Goal: Task Accomplishment & Management: Use online tool/utility

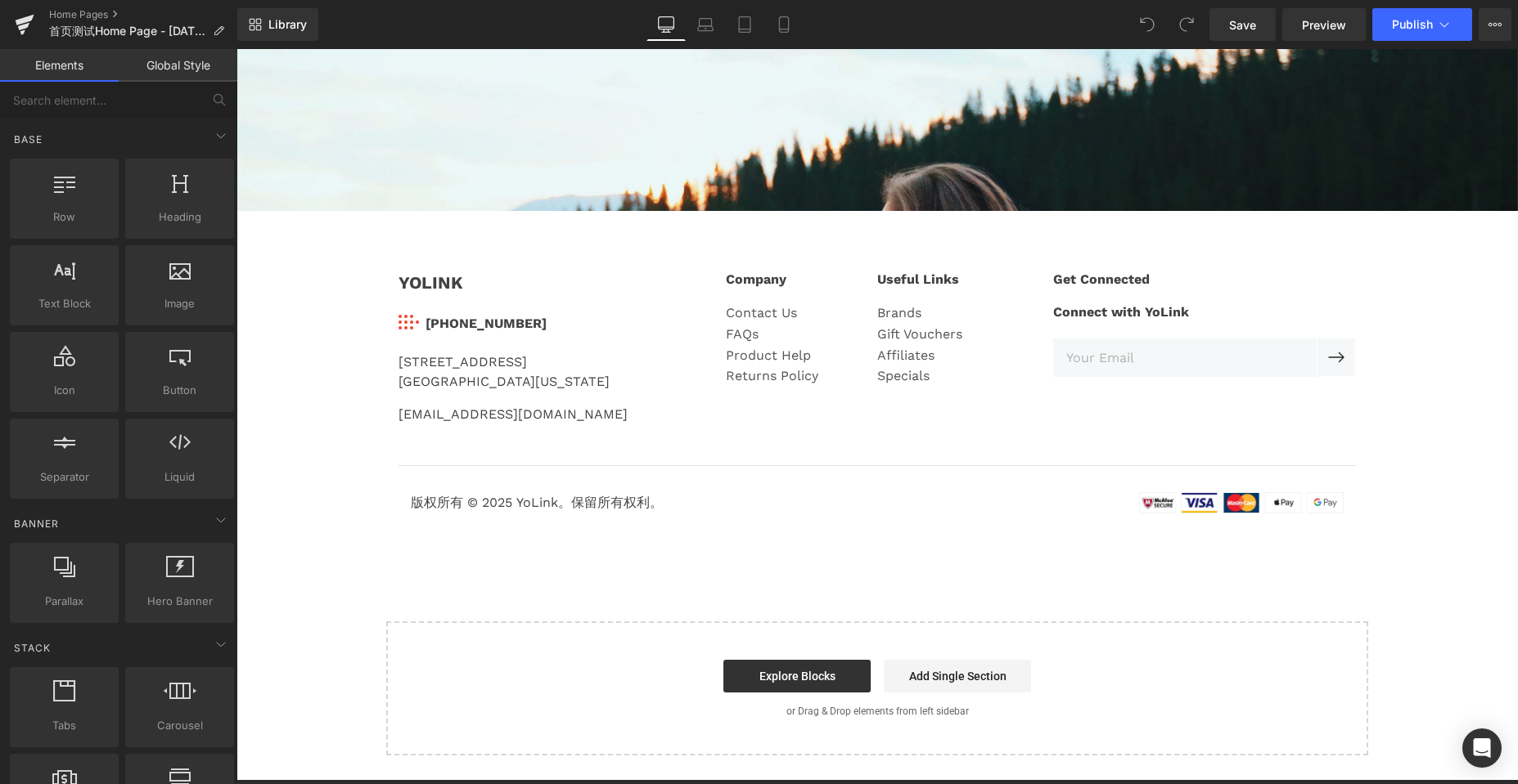
scroll to position [4007, 0]
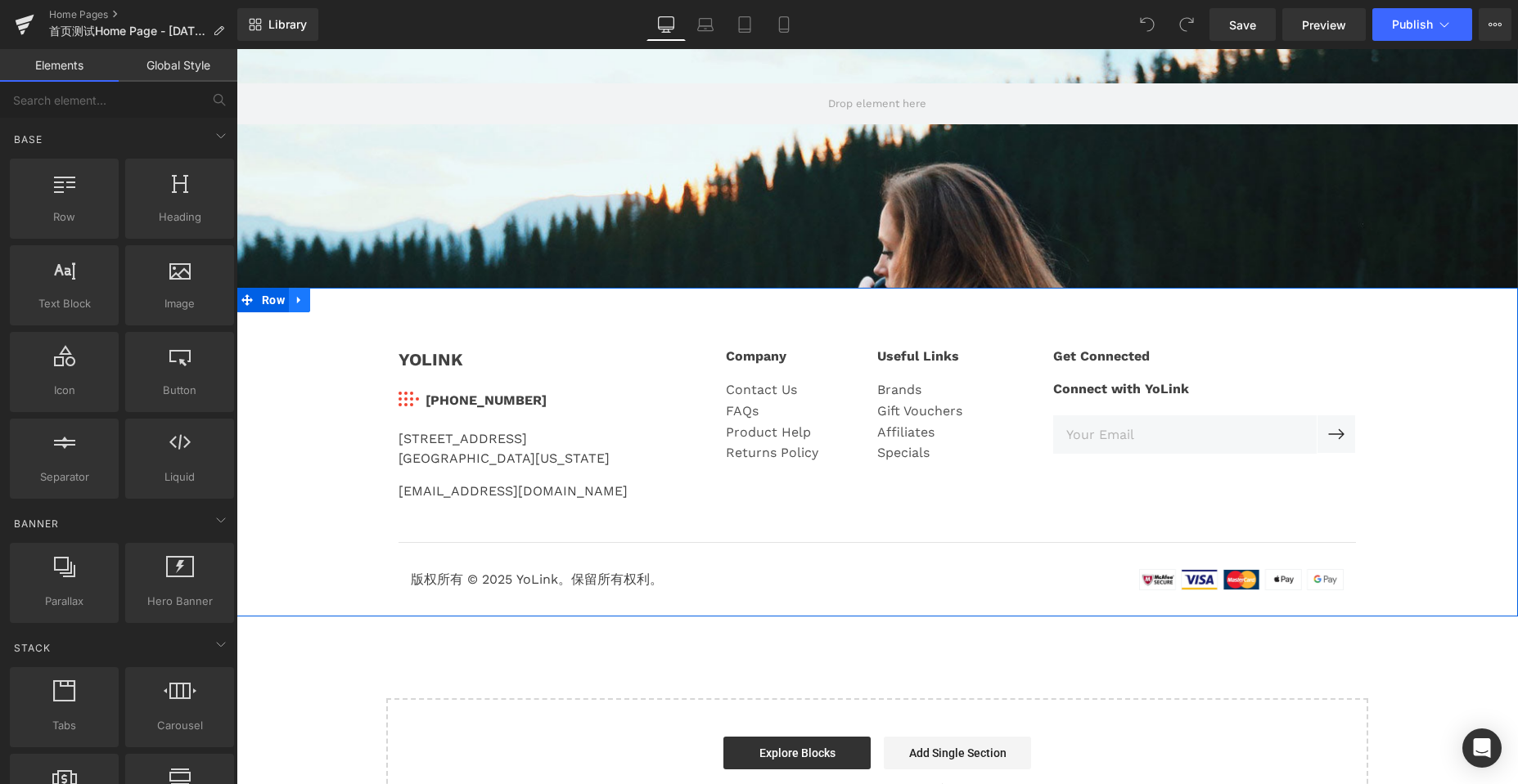
click at [297, 301] on icon at bounding box center [299, 300] width 3 height 7
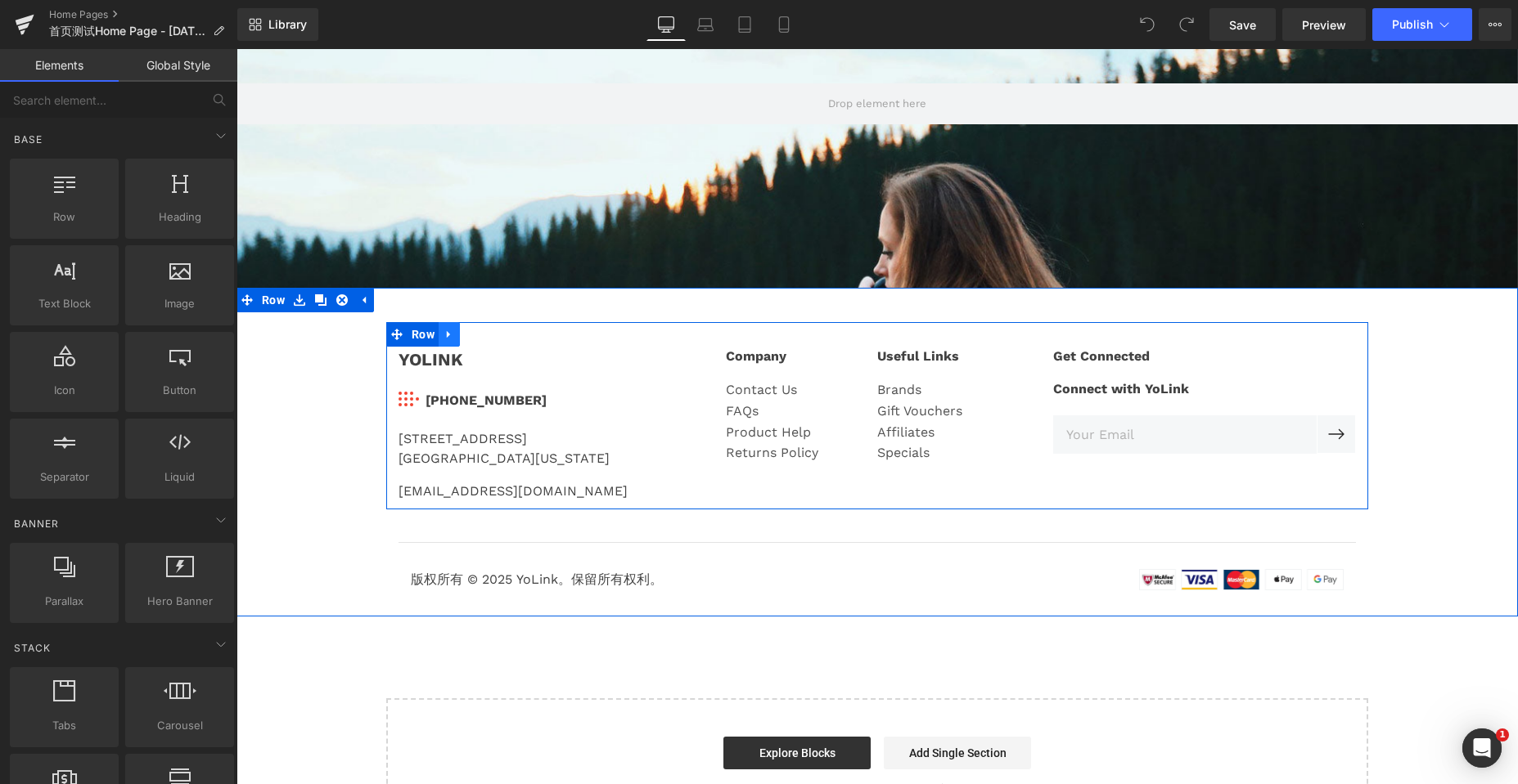
scroll to position [0, 0]
click at [447, 332] on icon at bounding box center [448, 334] width 3 height 7
drag, startPoint x: 459, startPoint y: 337, endPoint x: 488, endPoint y: 335, distance: 29.1
click at [460, 337] on link at bounding box center [470, 334] width 21 height 25
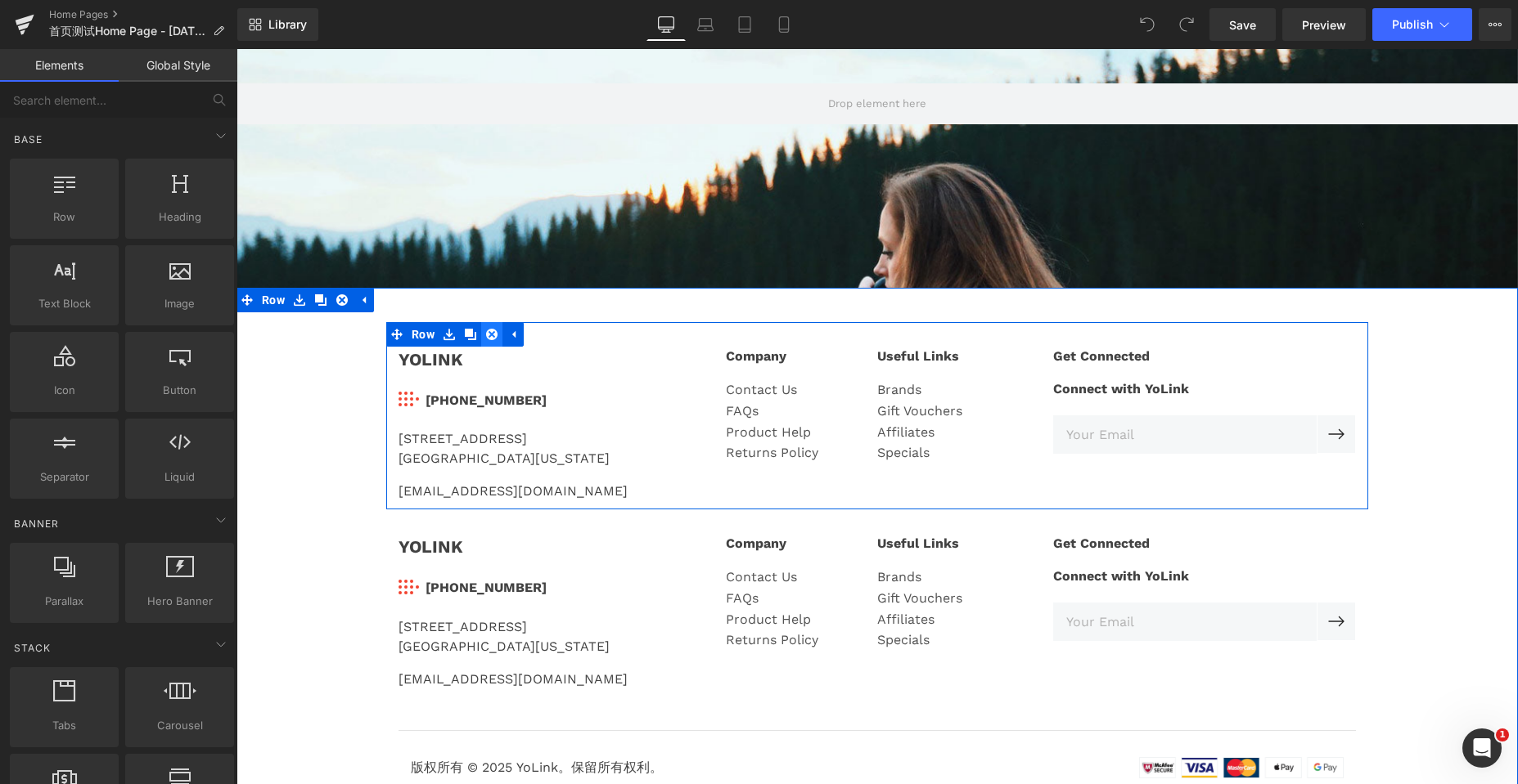
scroll to position [5373, 1269]
click at [512, 335] on icon at bounding box center [513, 334] width 12 height 12
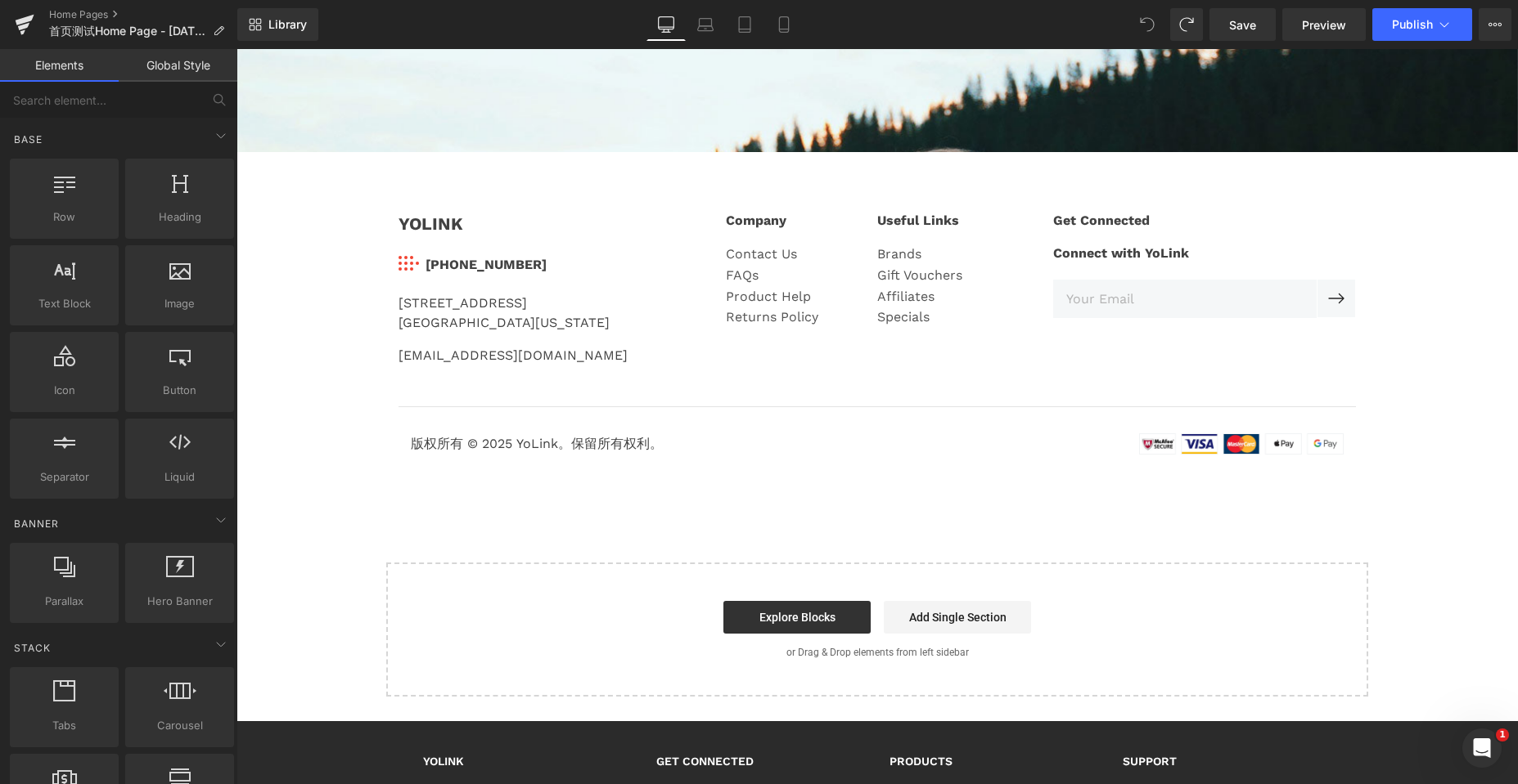
scroll to position [4171, 0]
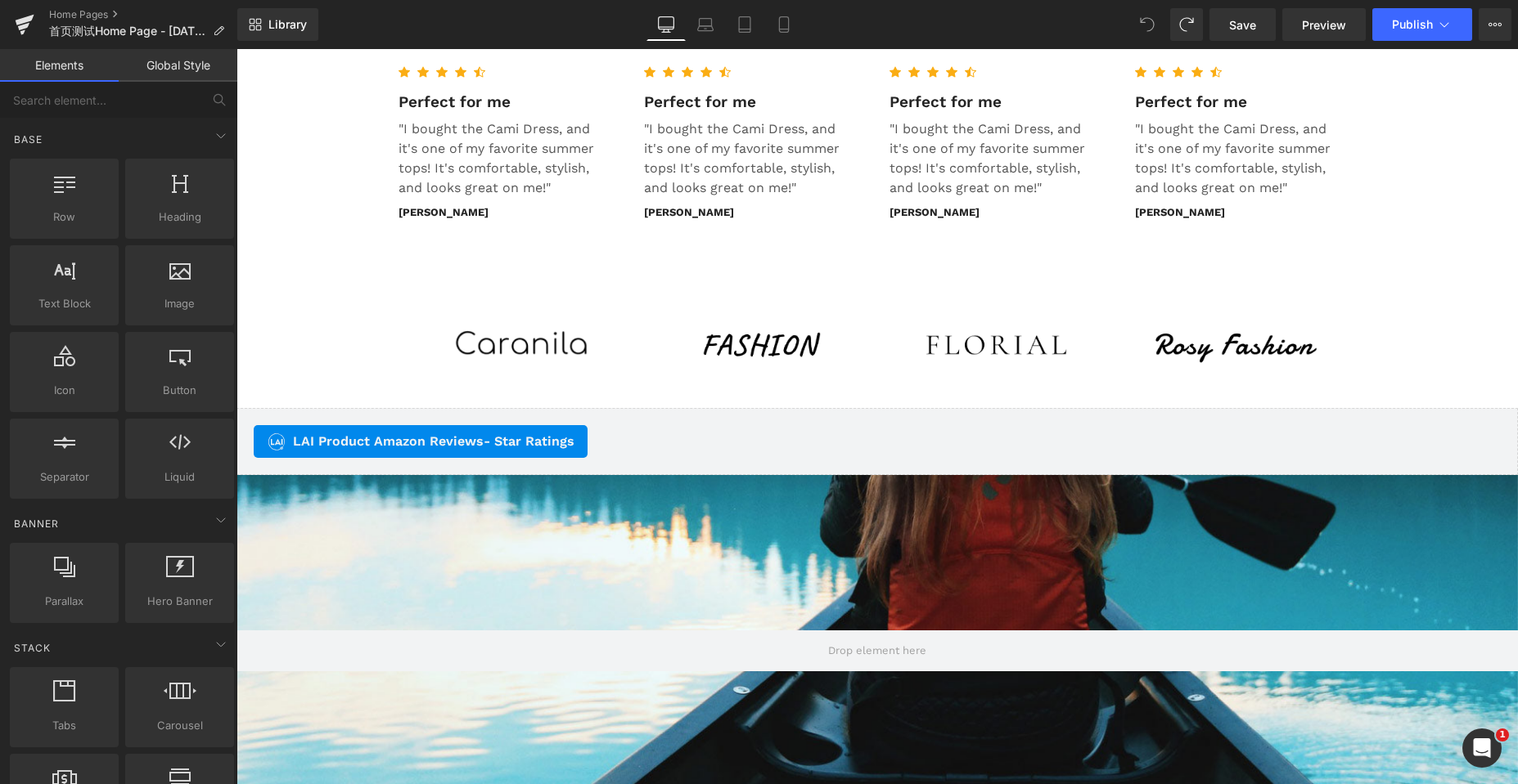
scroll to position [3434, 0]
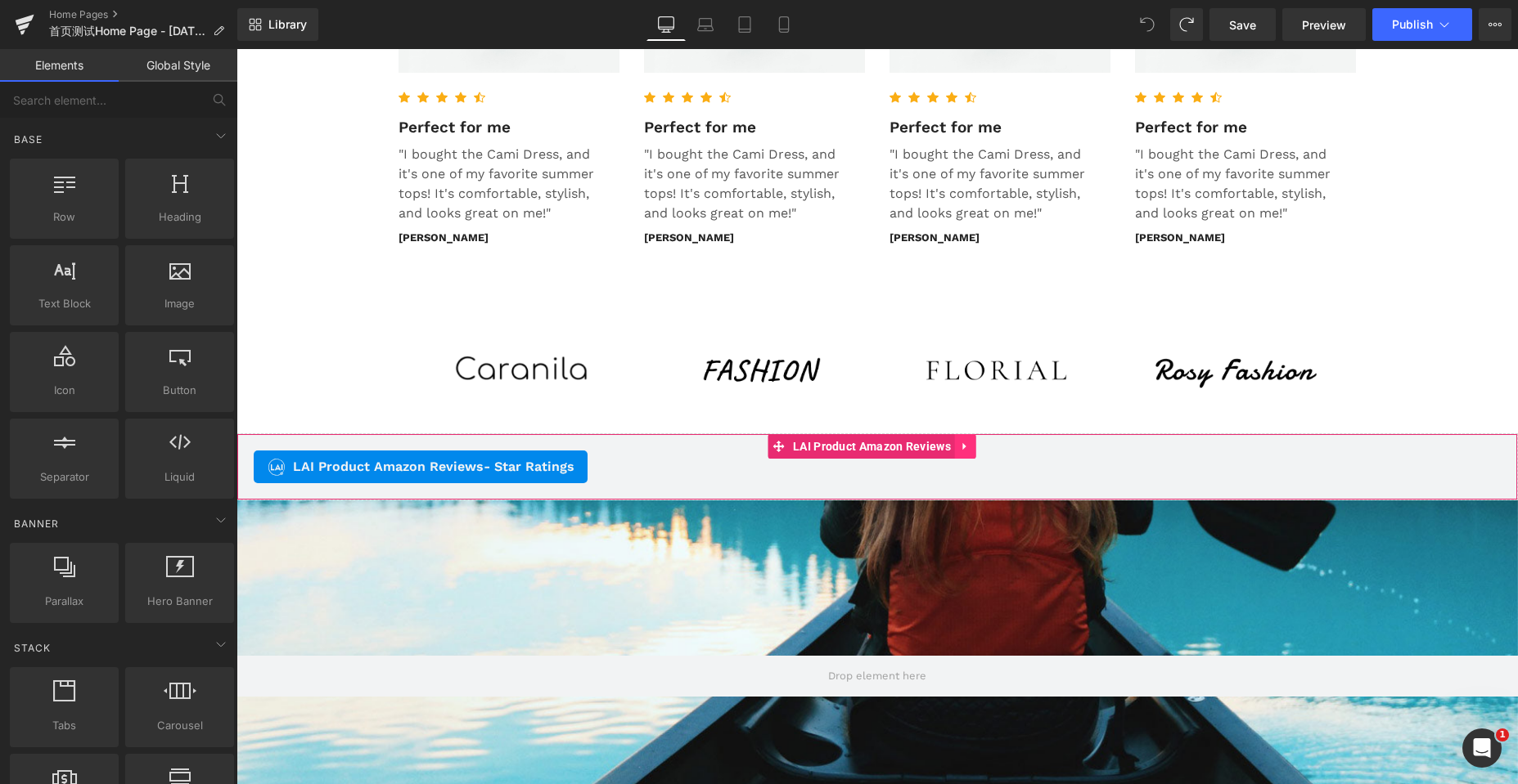
click at [971, 447] on icon at bounding box center [965, 446] width 12 height 12
click at [979, 445] on icon at bounding box center [976, 446] width 12 height 12
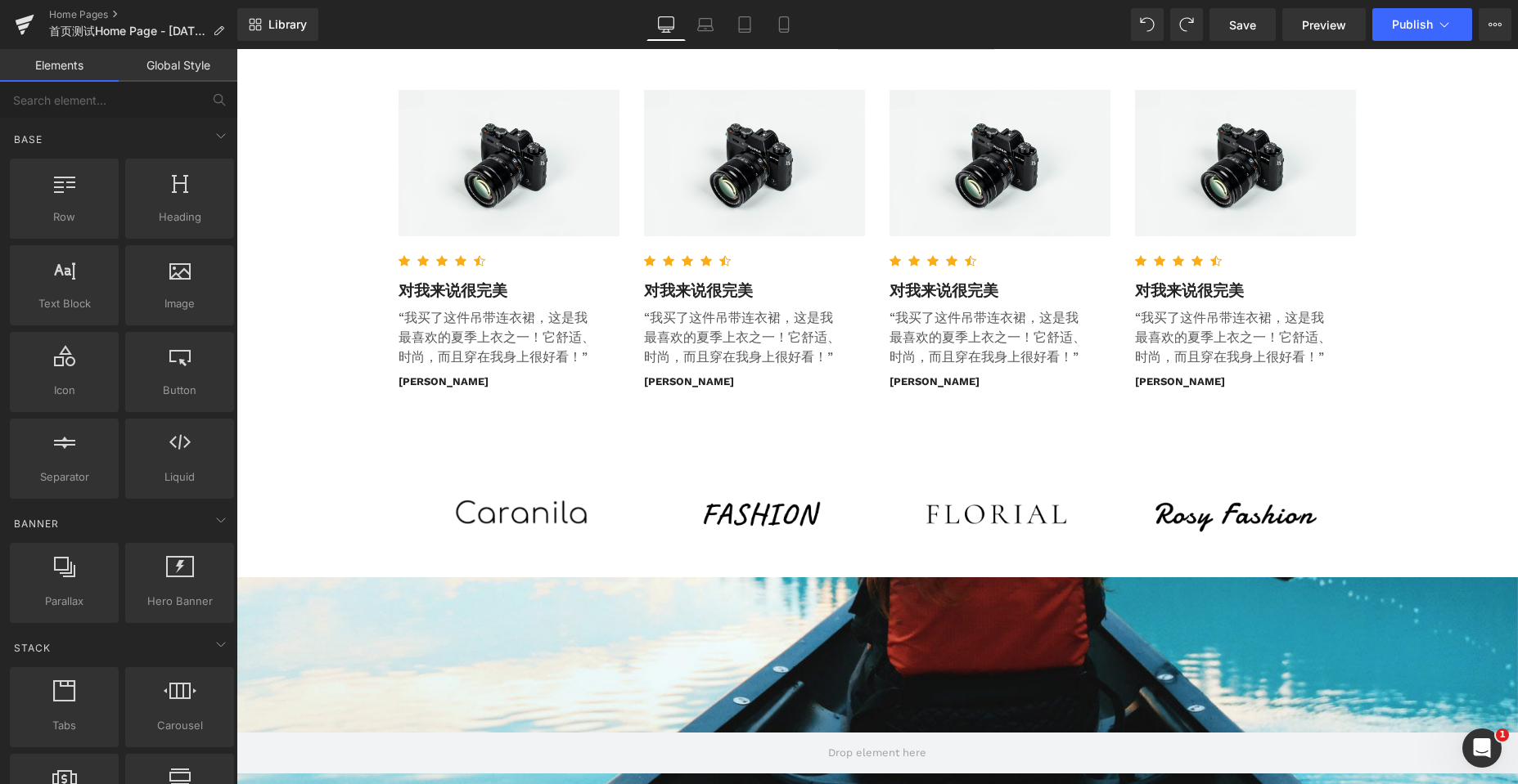
scroll to position [5100, 1269]
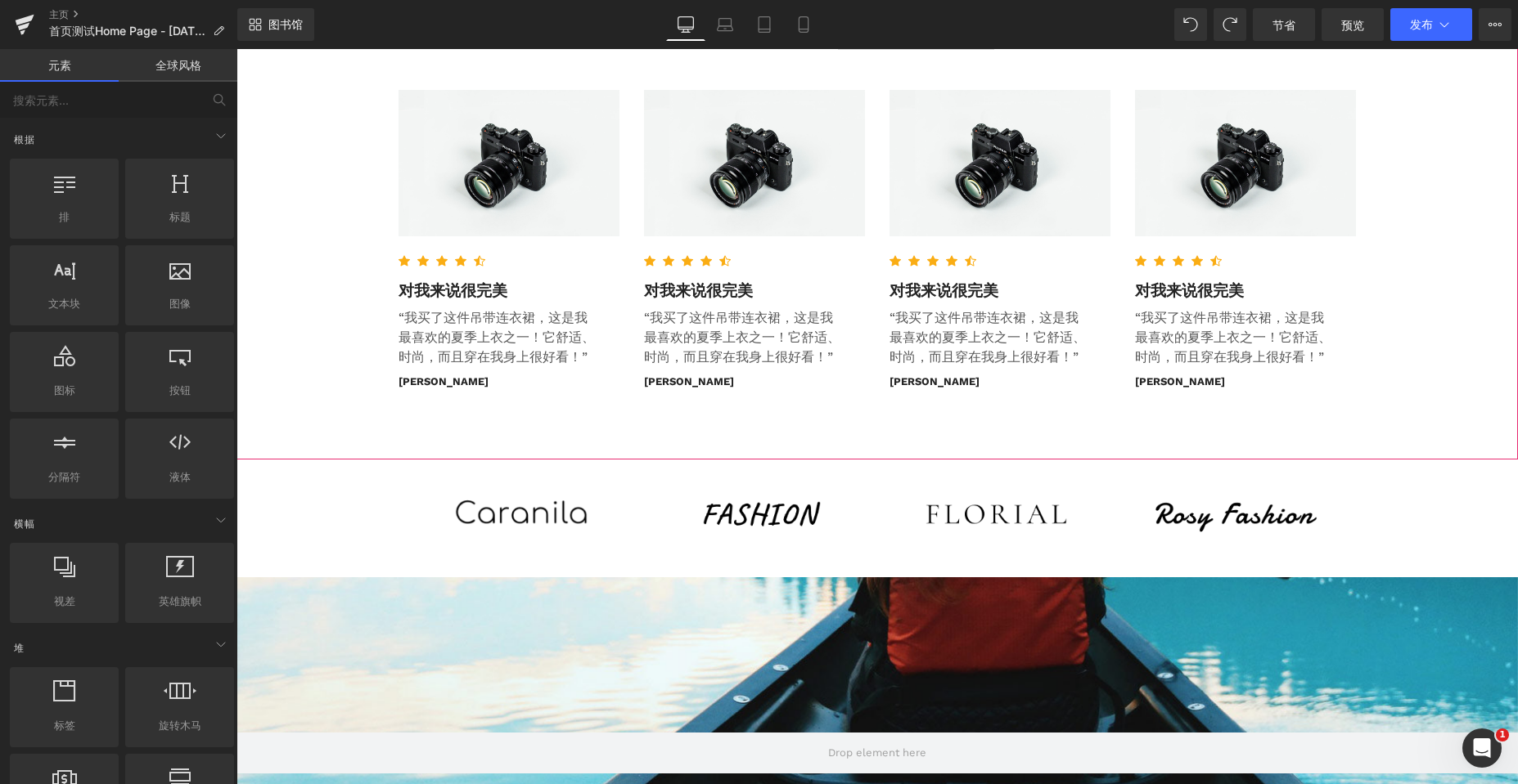
drag, startPoint x: 1458, startPoint y: 295, endPoint x: 1462, endPoint y: 276, distance: 19.4
click at [1458, 295] on div "图像 图标 图标 图标 图标 图标 图标列表 Hoz 对我来说很完美 文本块 “我买了这件吊带连衣裙，这是我最喜欢的夏季上衣之一！它舒适、时尚，而且穿在我身上…" at bounding box center [877, 242] width 1281 height 385
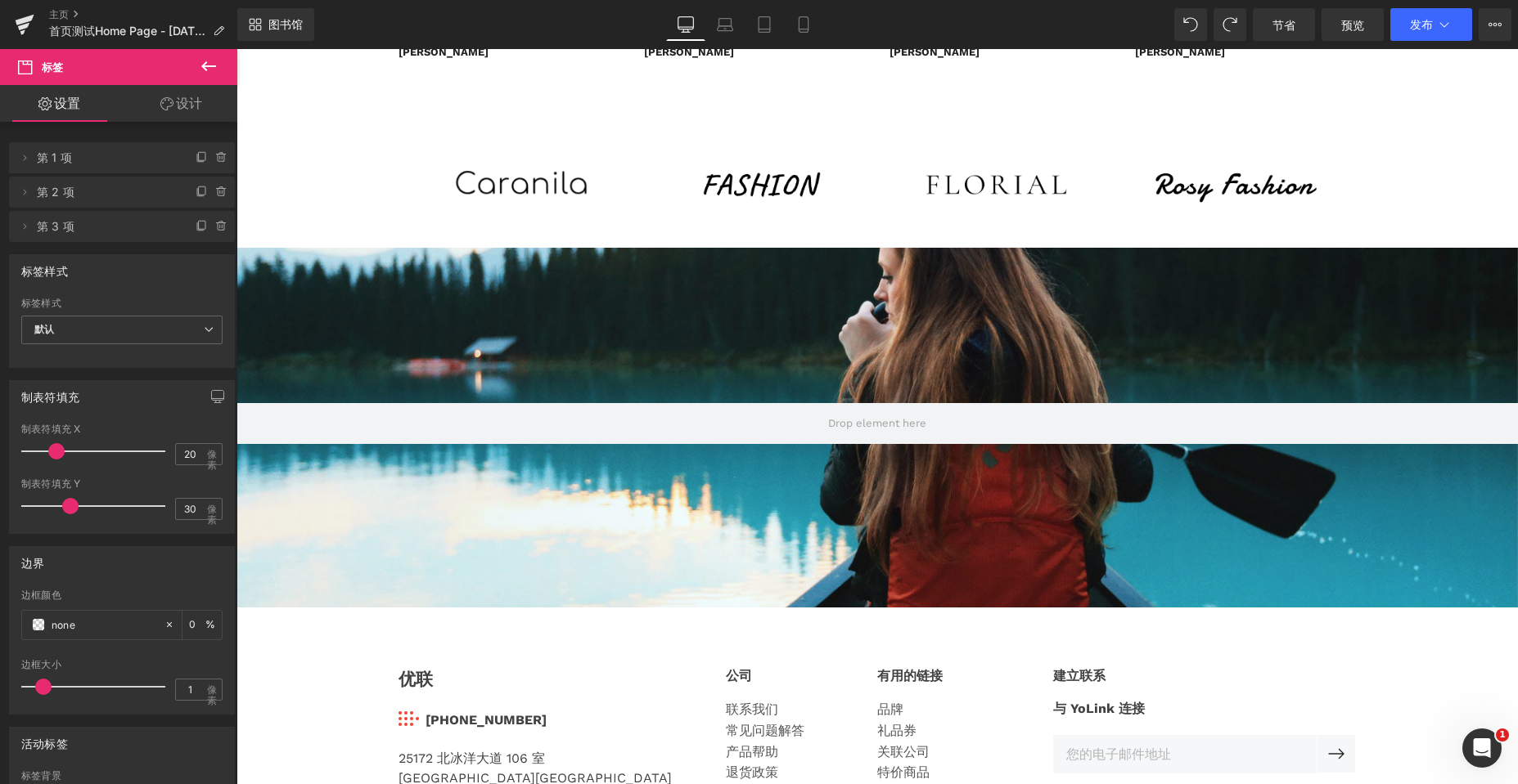
scroll to position [3353, 0]
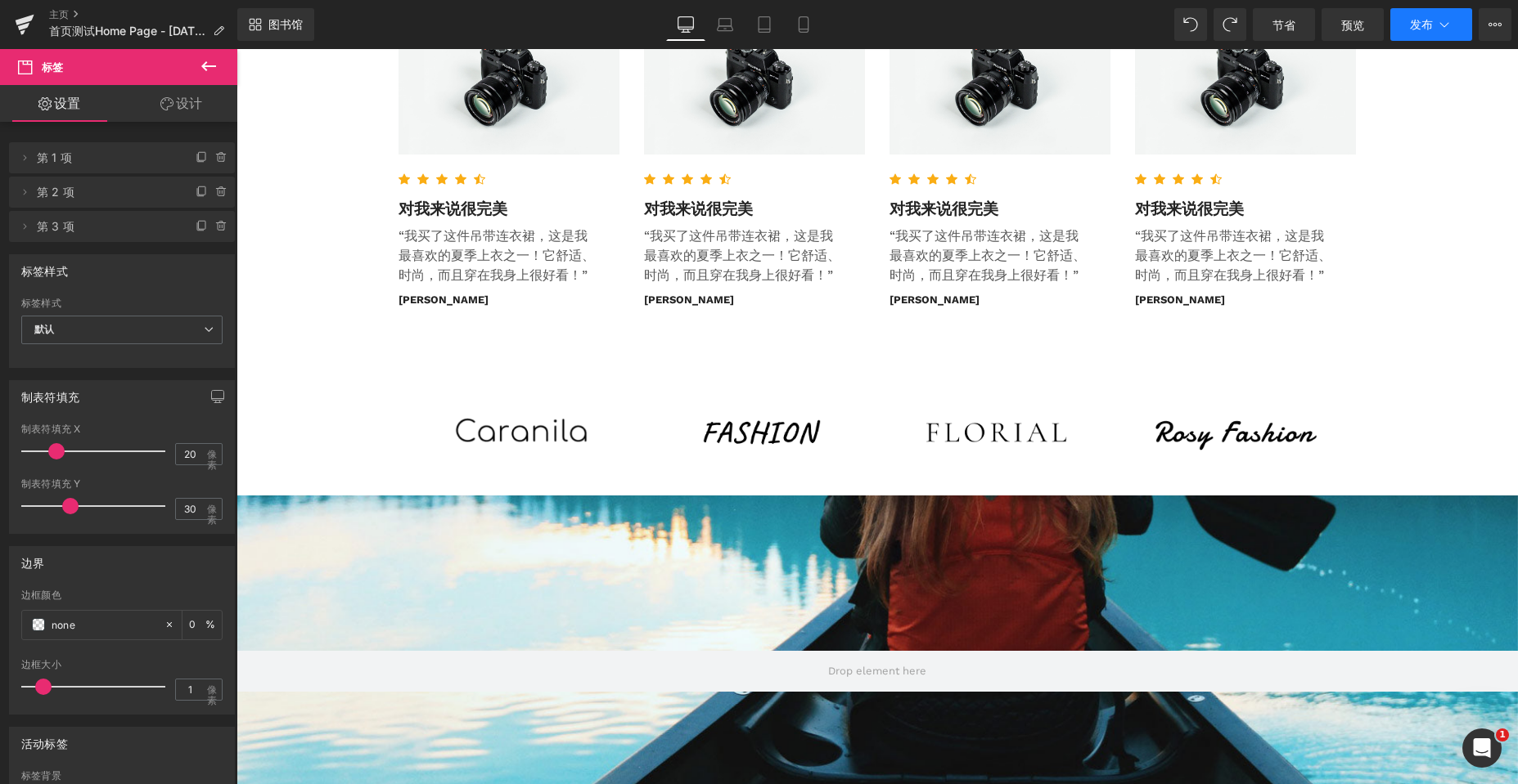
click at [1441, 29] on icon at bounding box center [1444, 25] width 16 height 16
click at [1495, 23] on icon at bounding box center [1495, 25] width 4 height 3
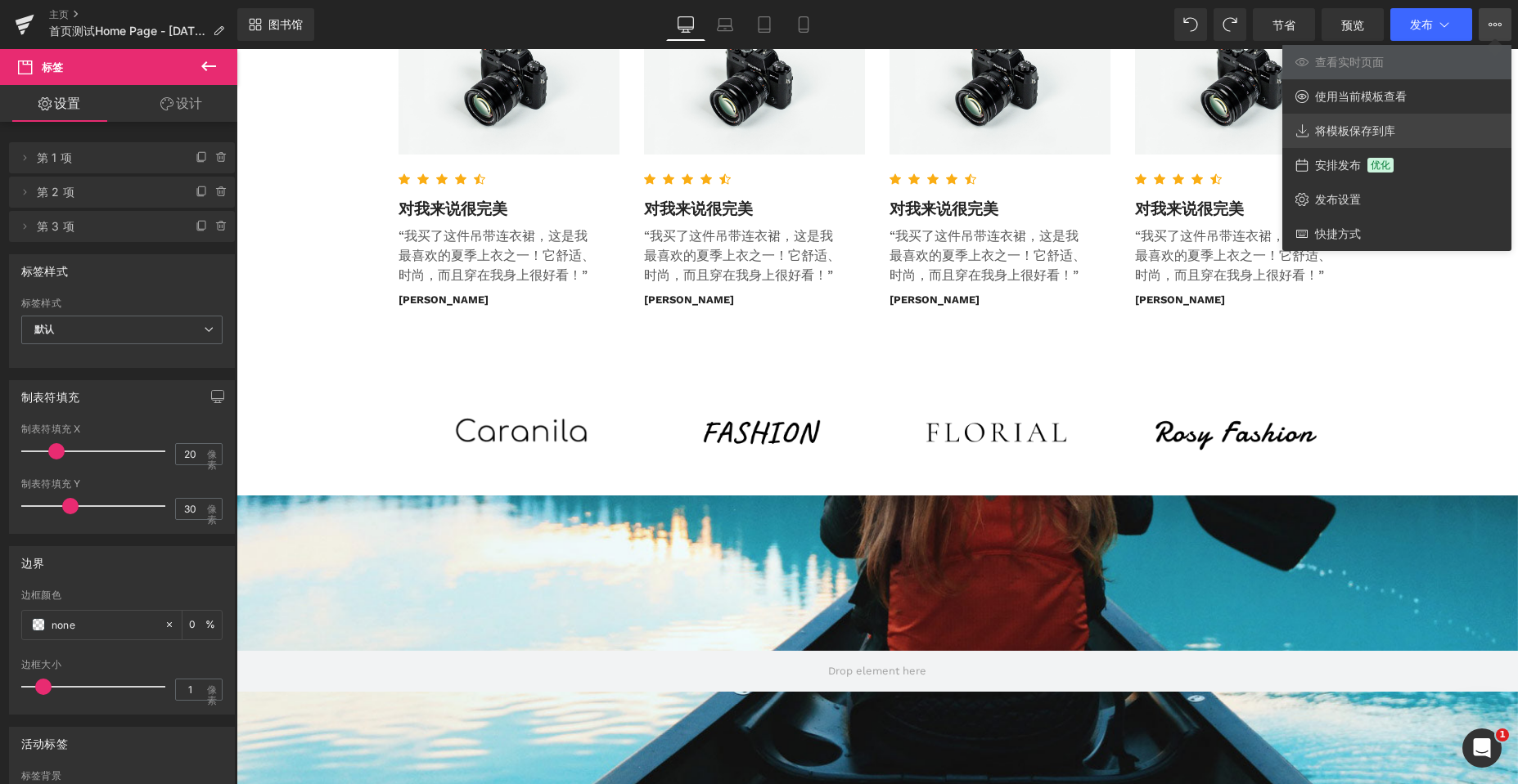
click at [1363, 124] on font "将模板保存到库" at bounding box center [1355, 130] width 81 height 14
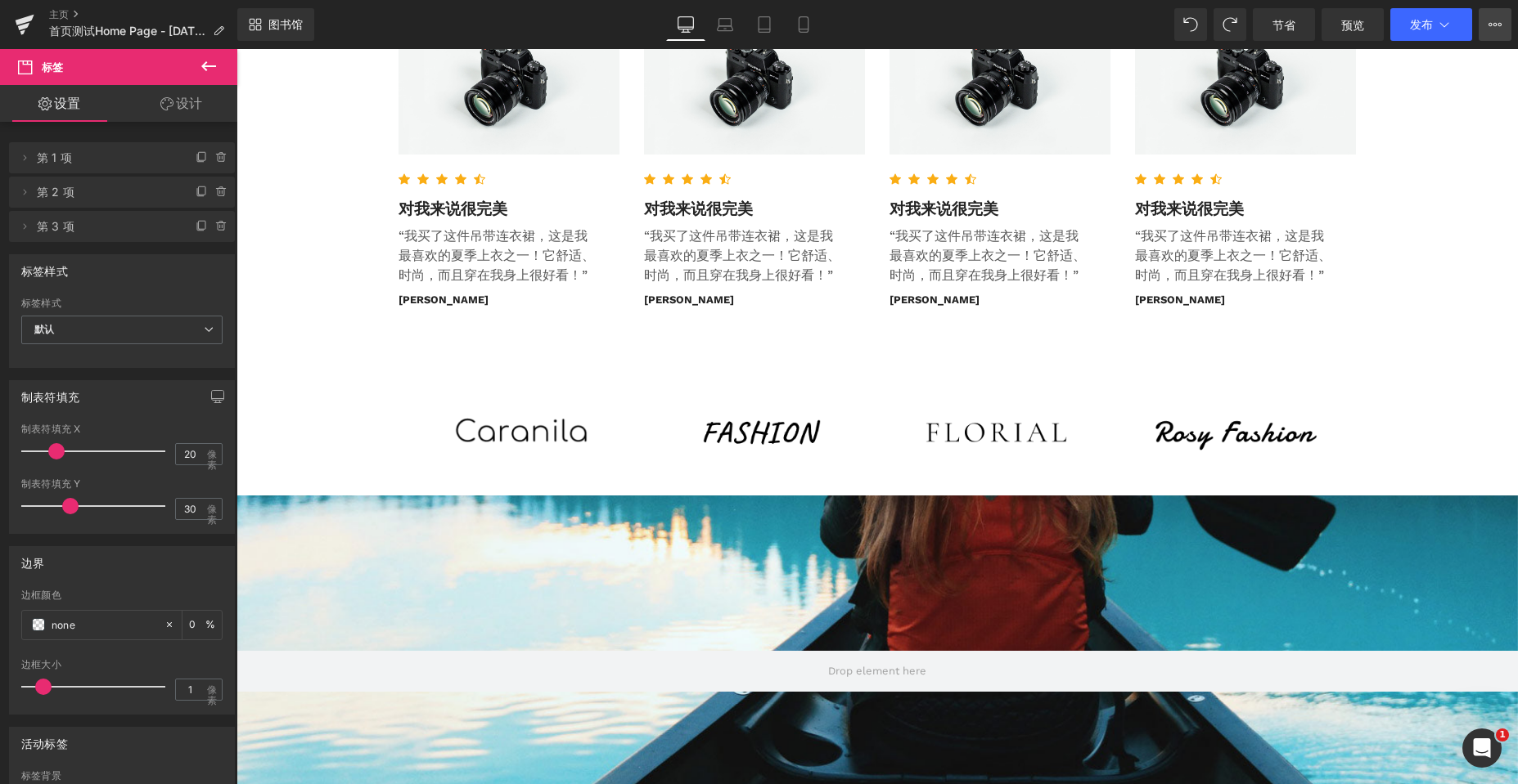
click at [1494, 25] on icon at bounding box center [1495, 25] width 13 height 13
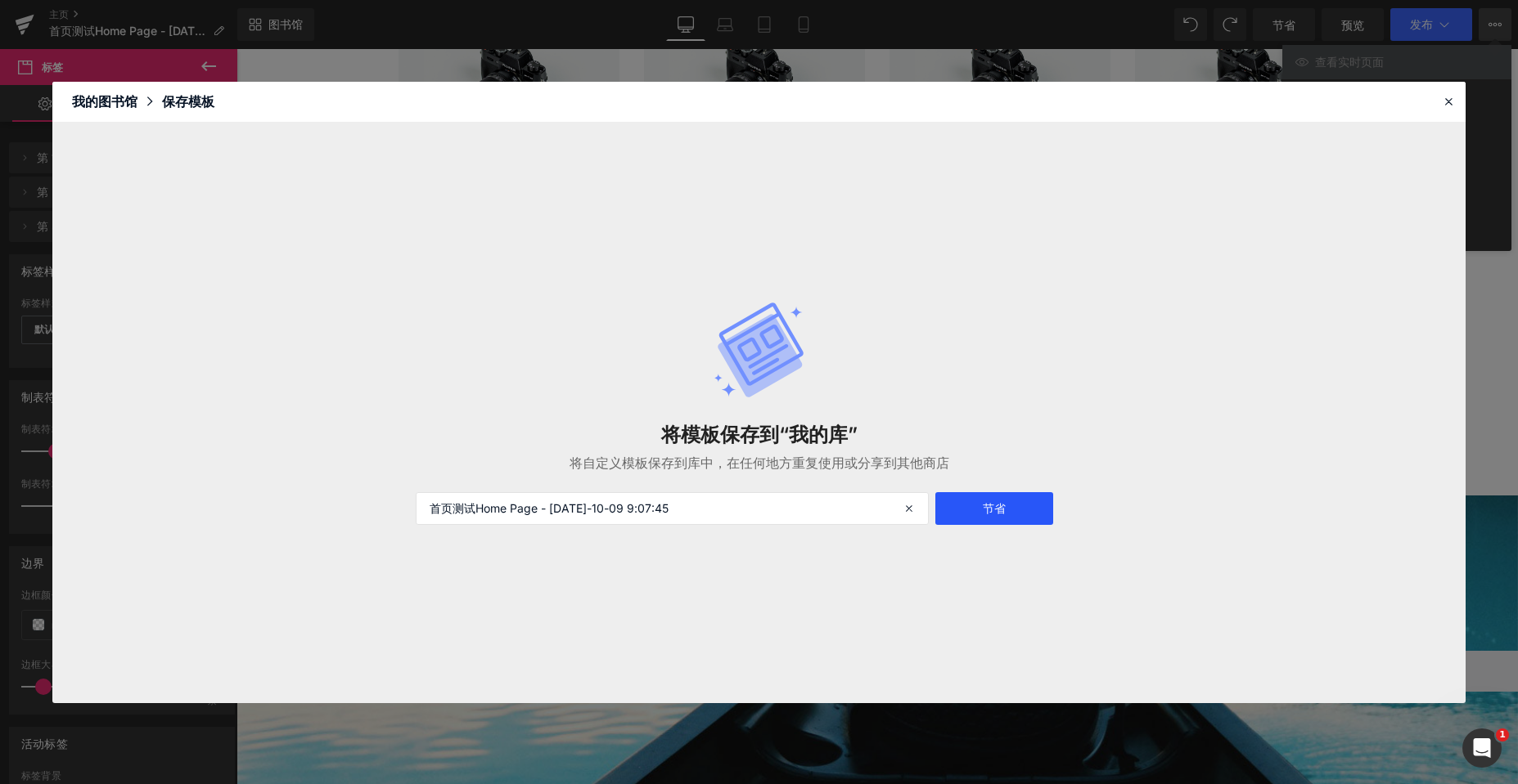
click at [1011, 503] on button "节省" at bounding box center [993, 509] width 118 height 33
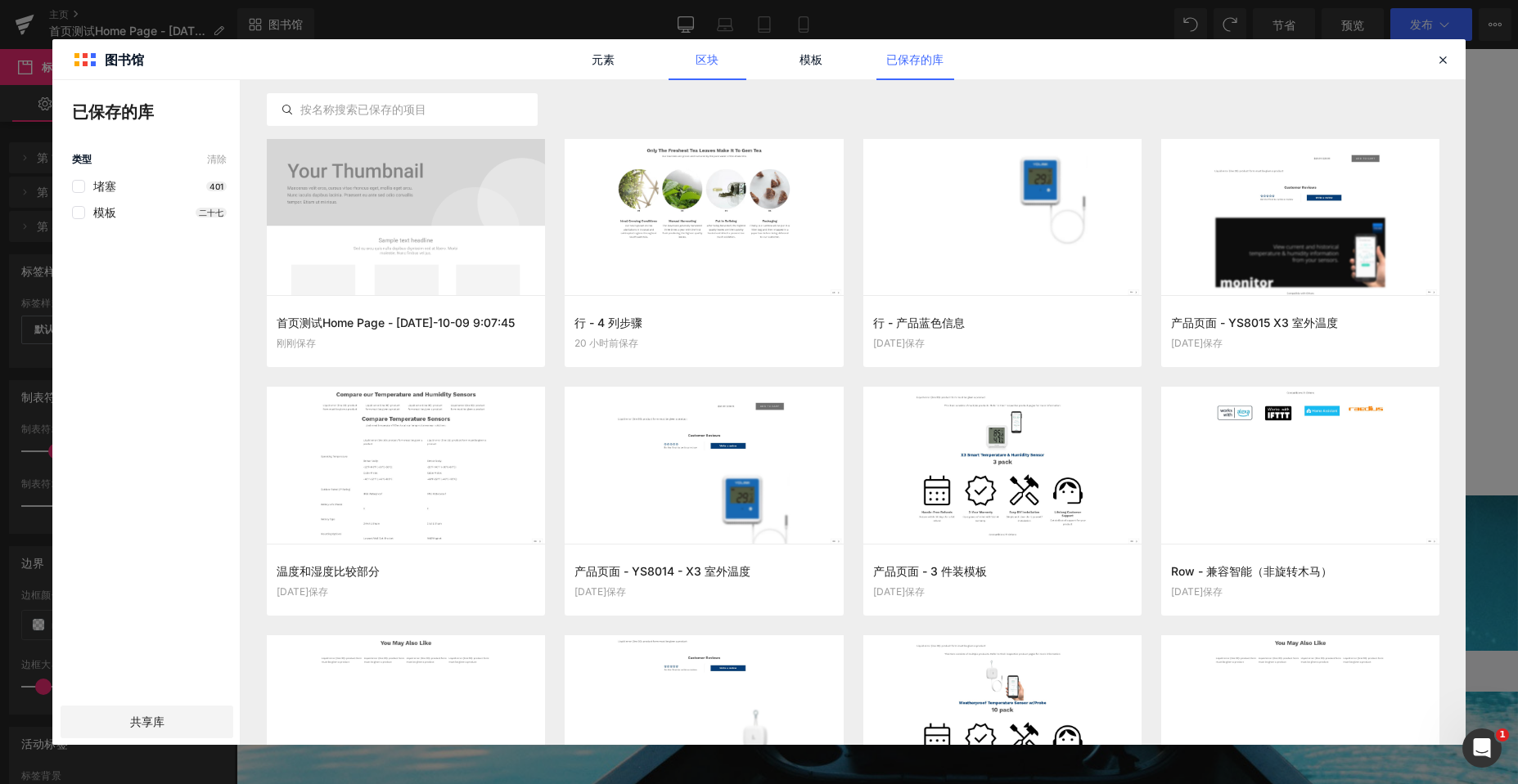
click at [707, 62] on font "区块" at bounding box center [707, 59] width 23 height 14
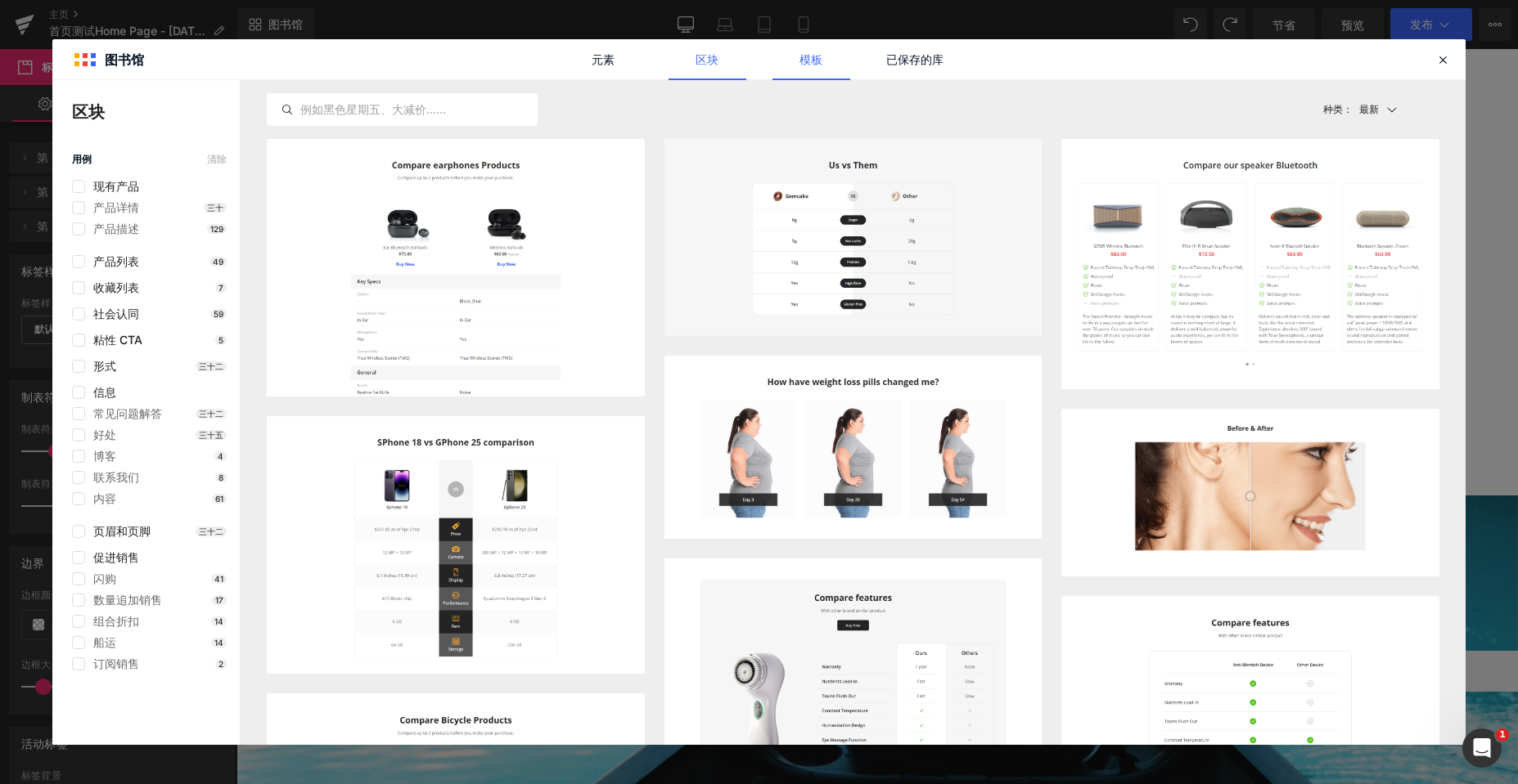
click at [818, 58] on font "模板" at bounding box center [811, 59] width 23 height 14
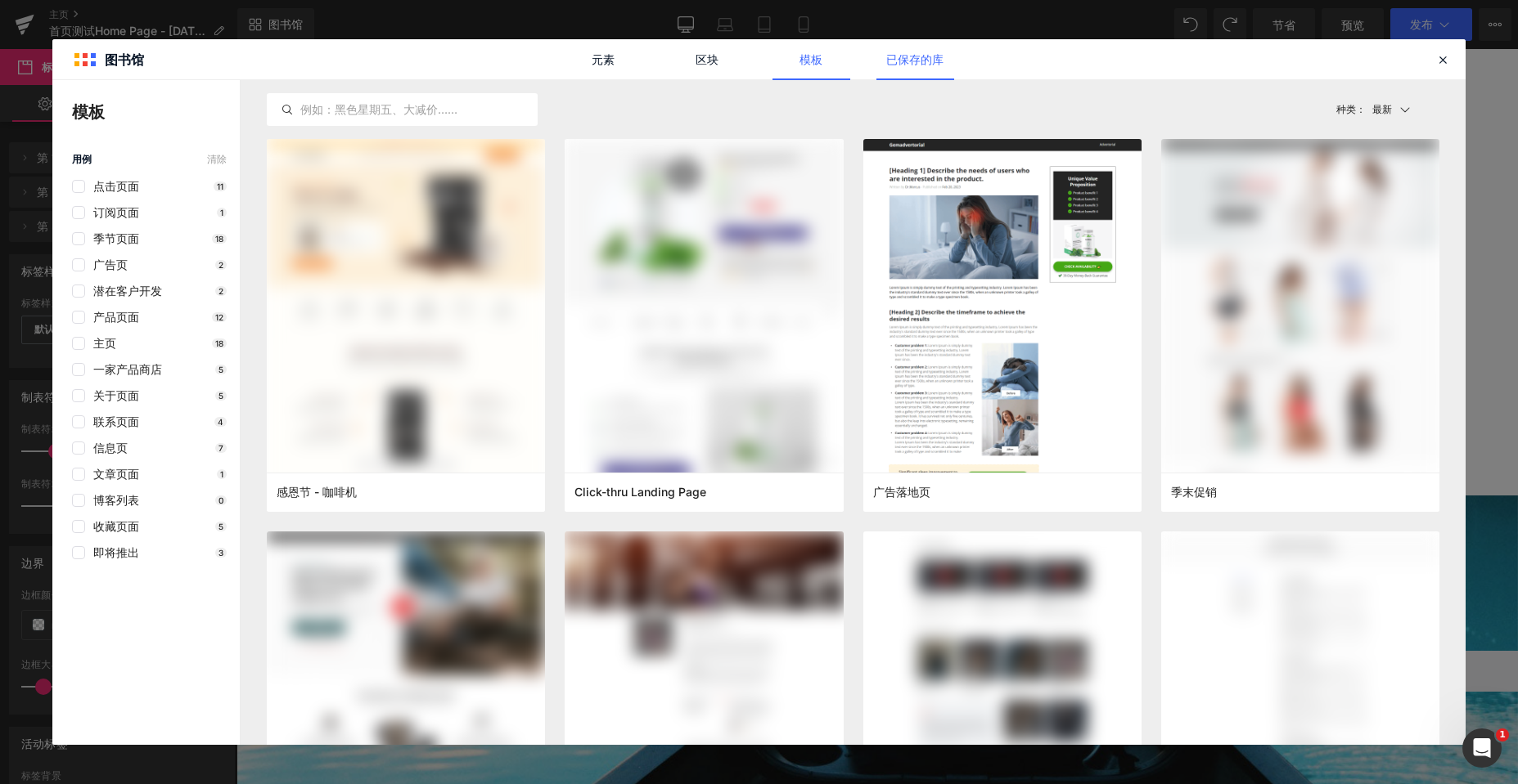
click at [923, 57] on font "已保存的库" at bounding box center [915, 59] width 58 height 14
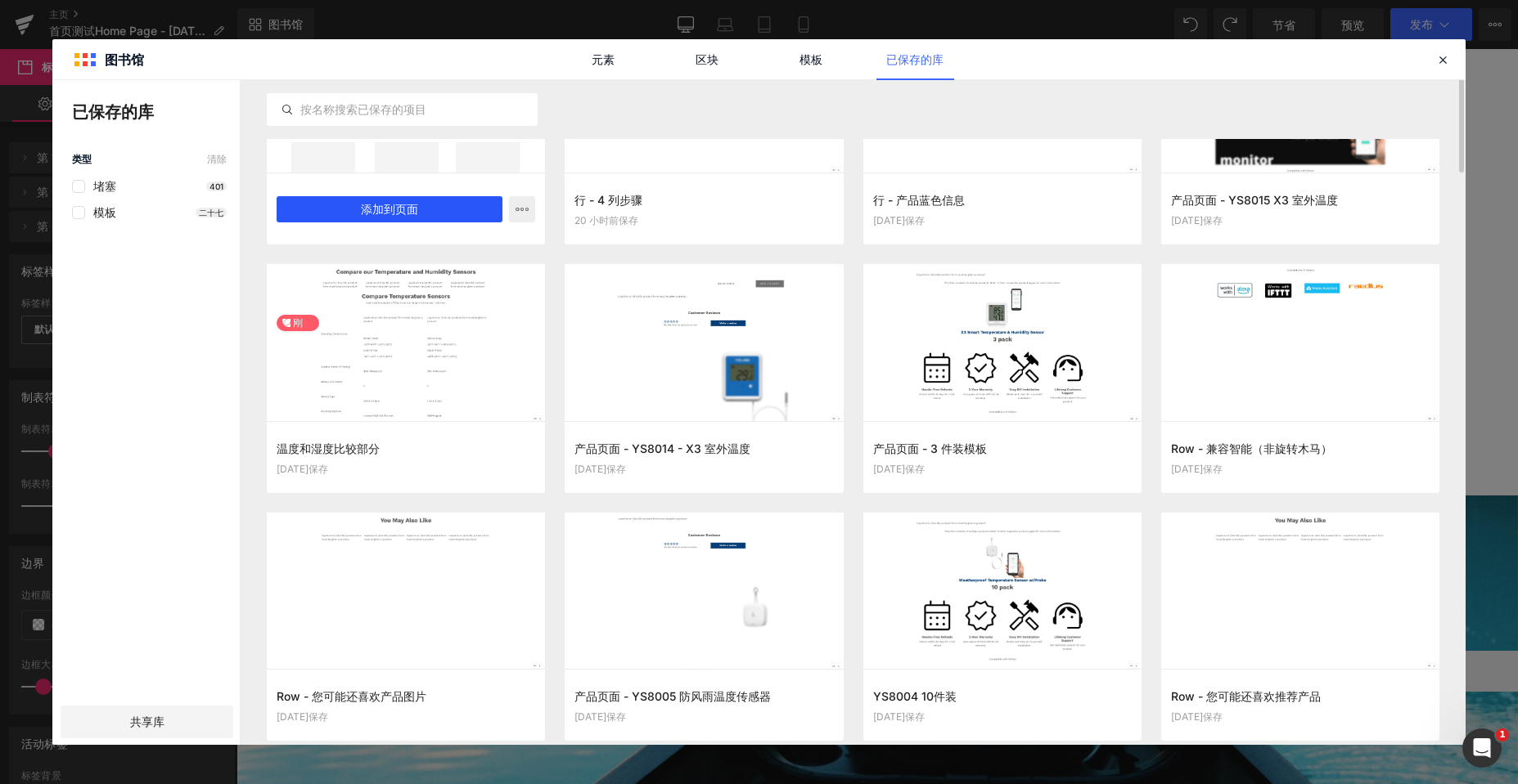
scroll to position [0, 0]
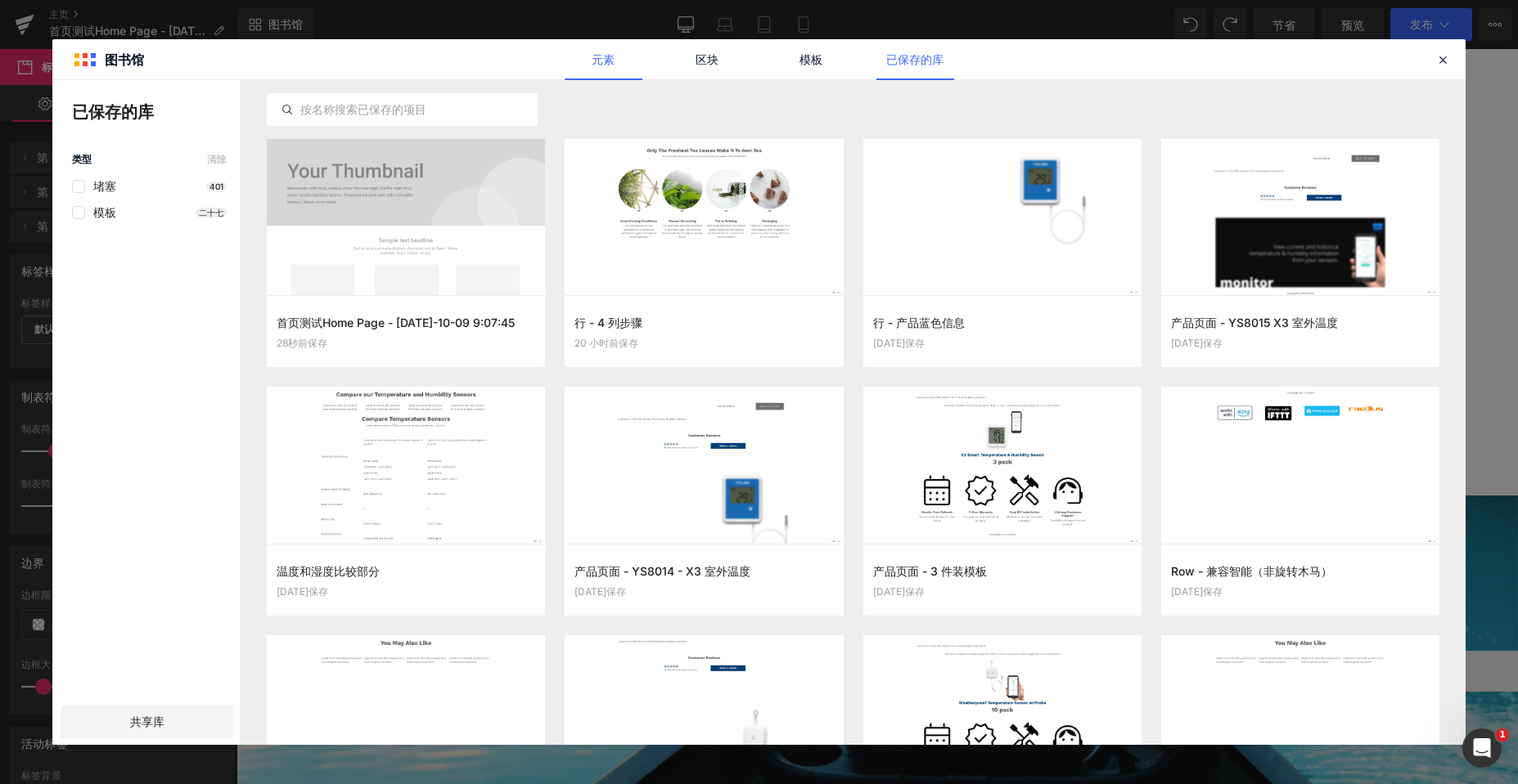
click at [618, 58] on link "元素" at bounding box center [604, 60] width 78 height 41
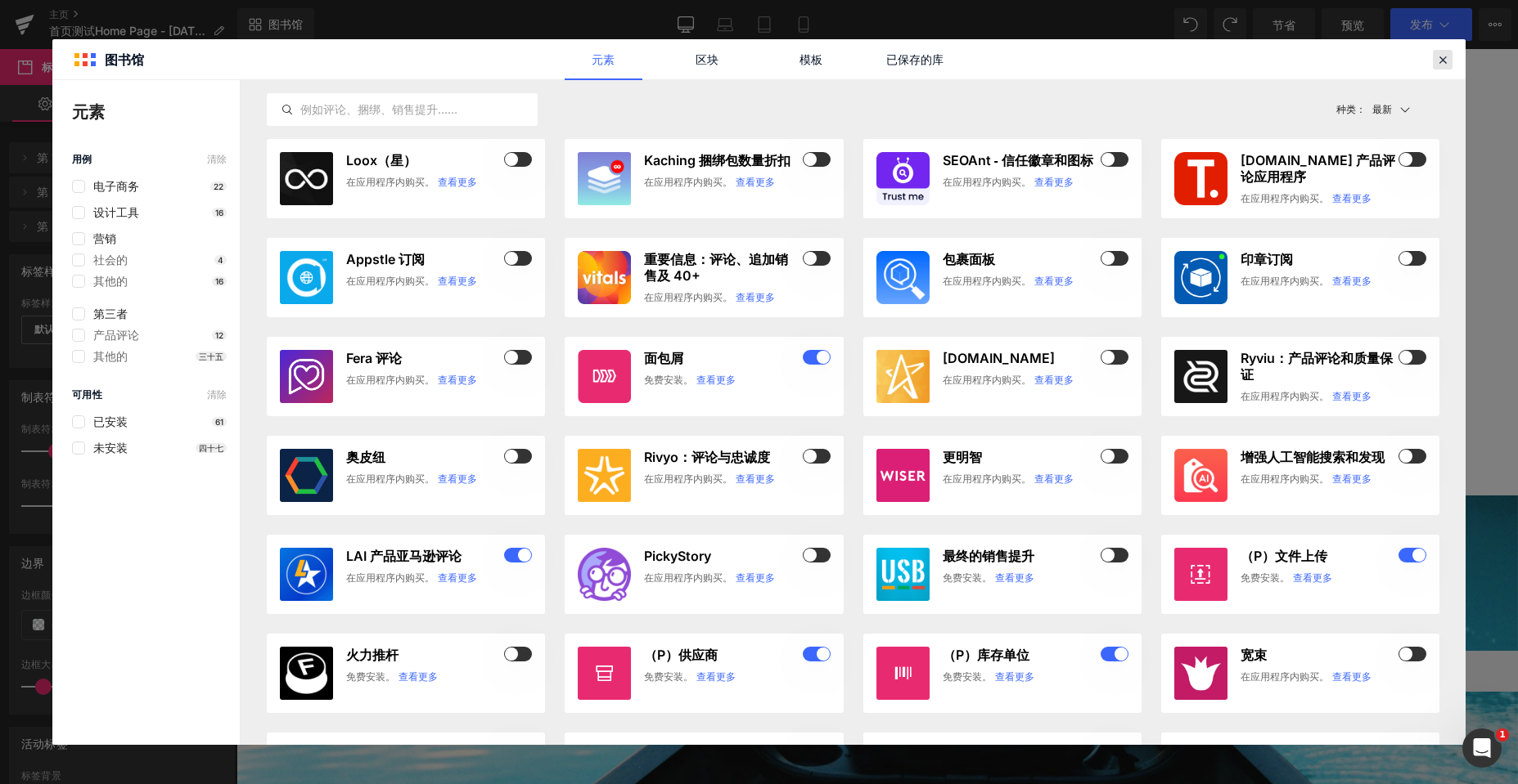
click at [1442, 59] on icon at bounding box center [1442, 60] width 15 height 15
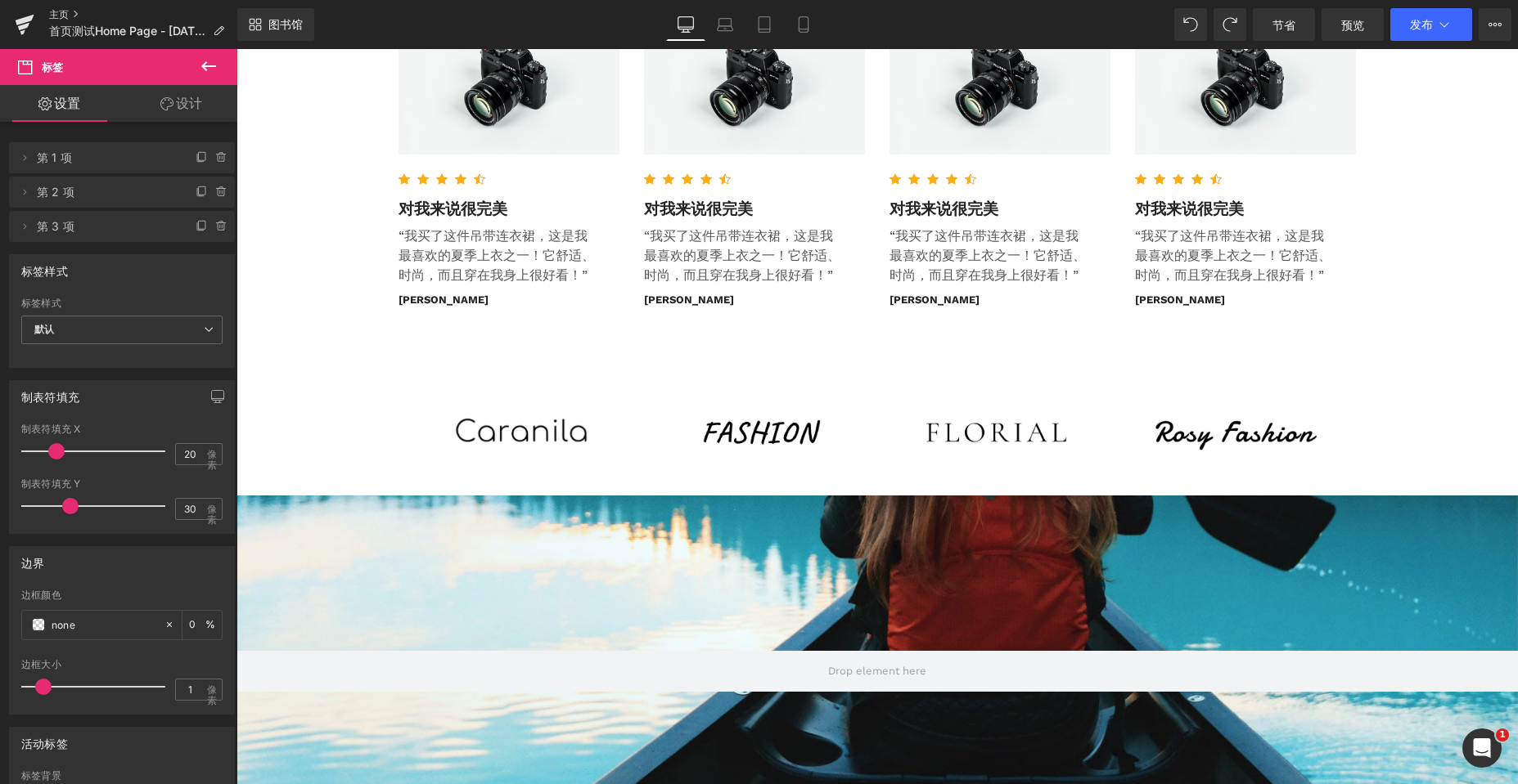
click at [58, 15] on font "主页" at bounding box center [59, 14] width 20 height 12
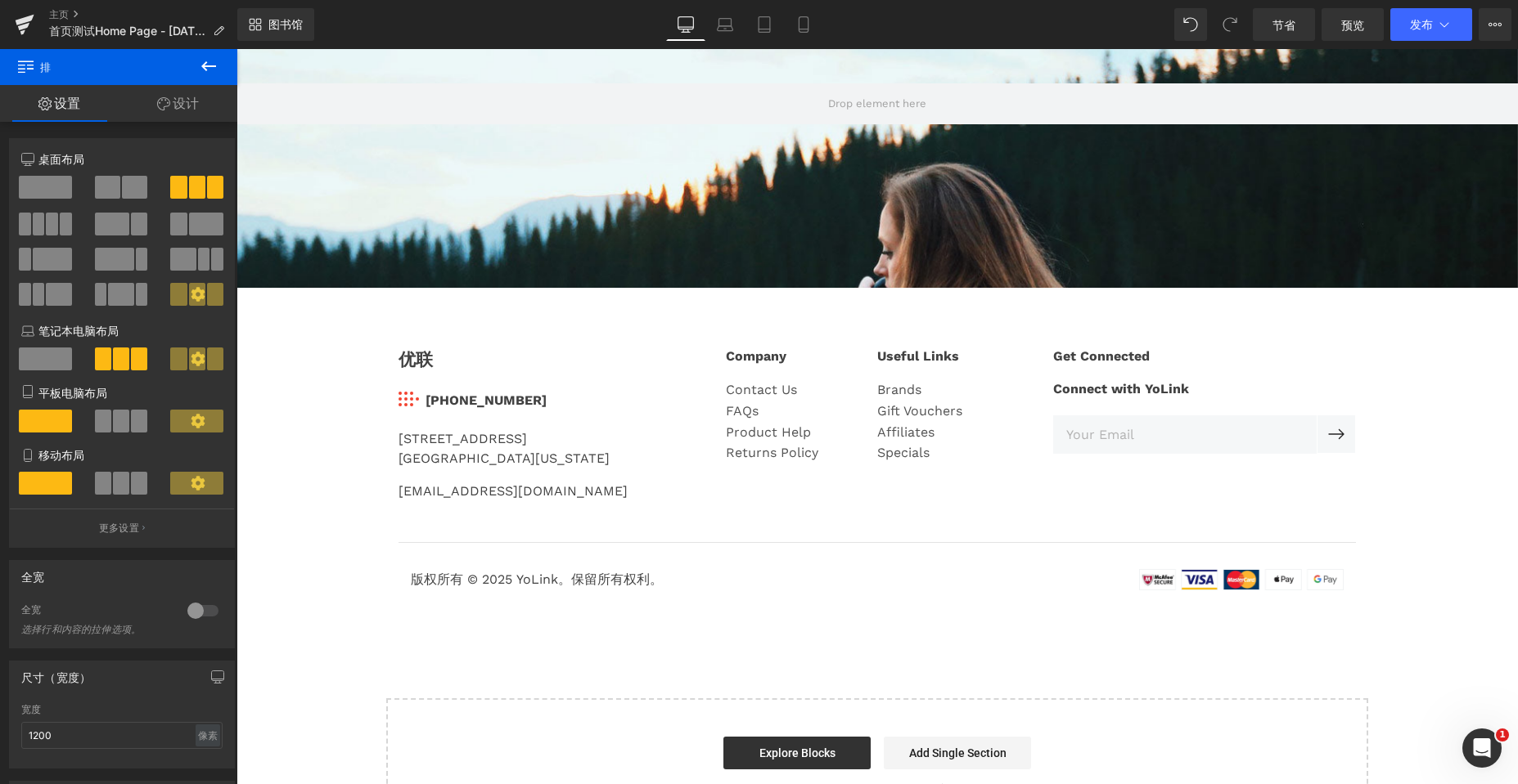
scroll to position [5167, 1269]
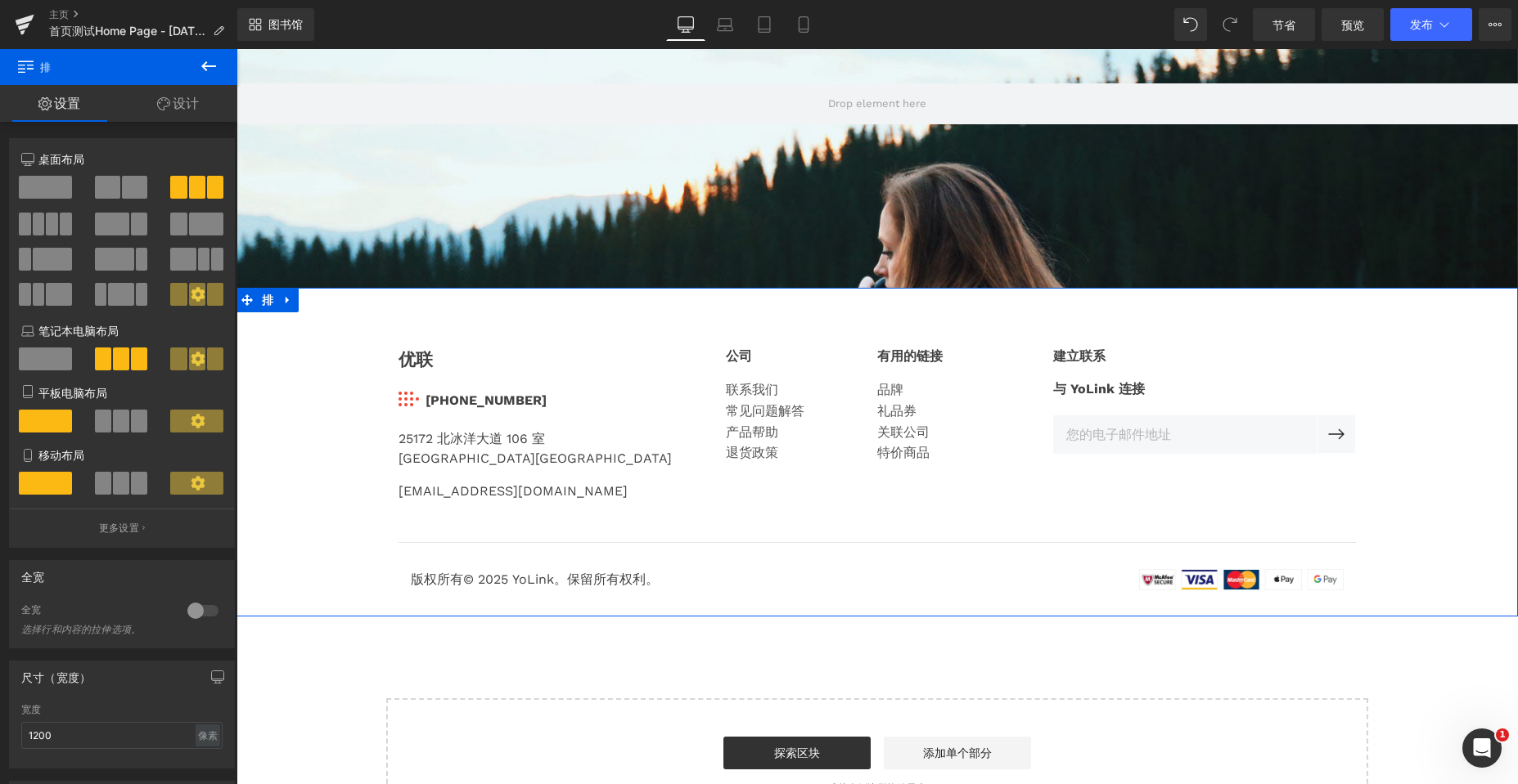
click at [1428, 334] on div "优联 文本块 图像 831-292-4831 文本块 图标列表 25172 北冰洋大道 106 室 加利福尼亚州森林湖 92630 文本块 service@y…" at bounding box center [877, 460] width 1281 height 276
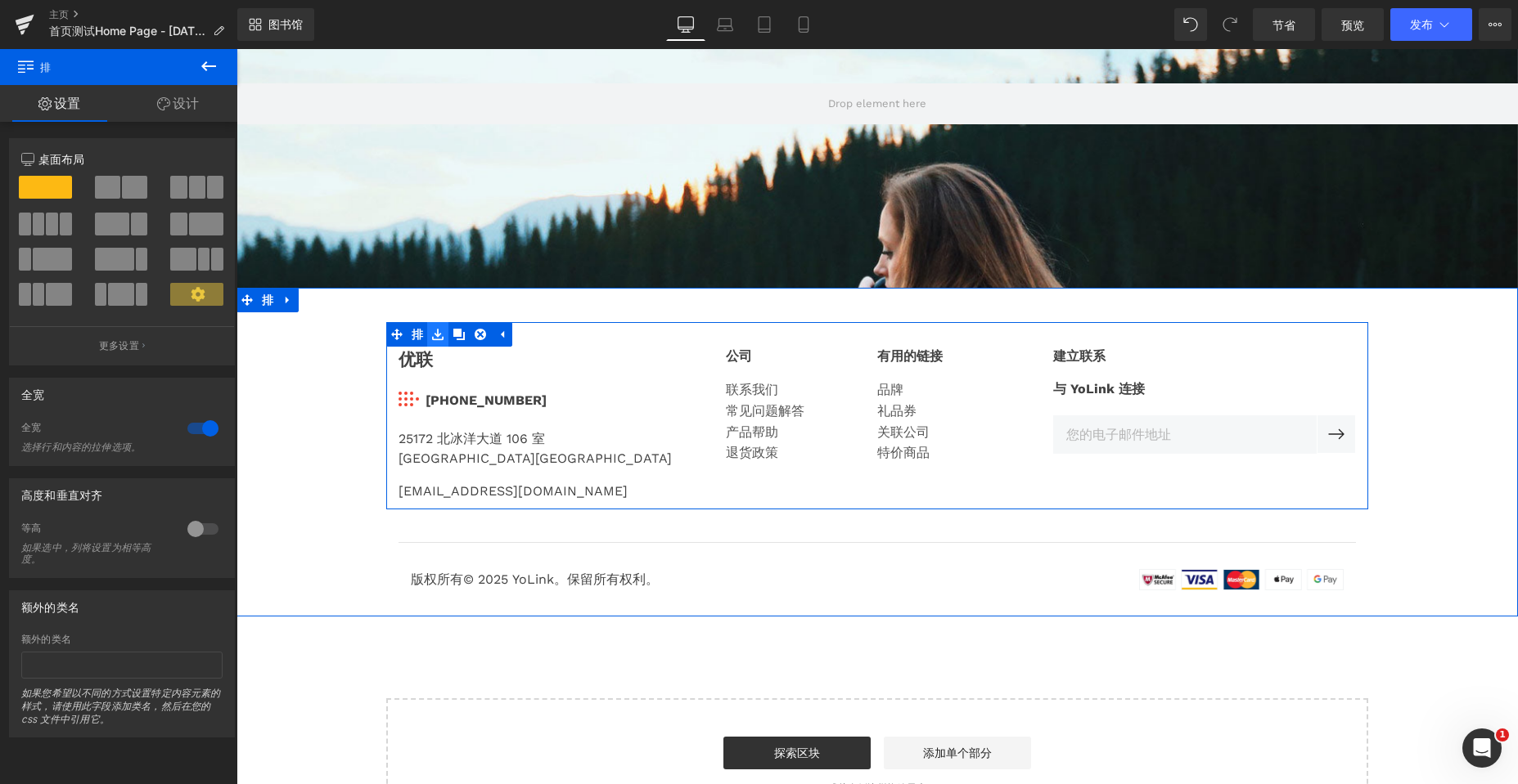
click at [437, 337] on icon at bounding box center [437, 335] width 12 height 12
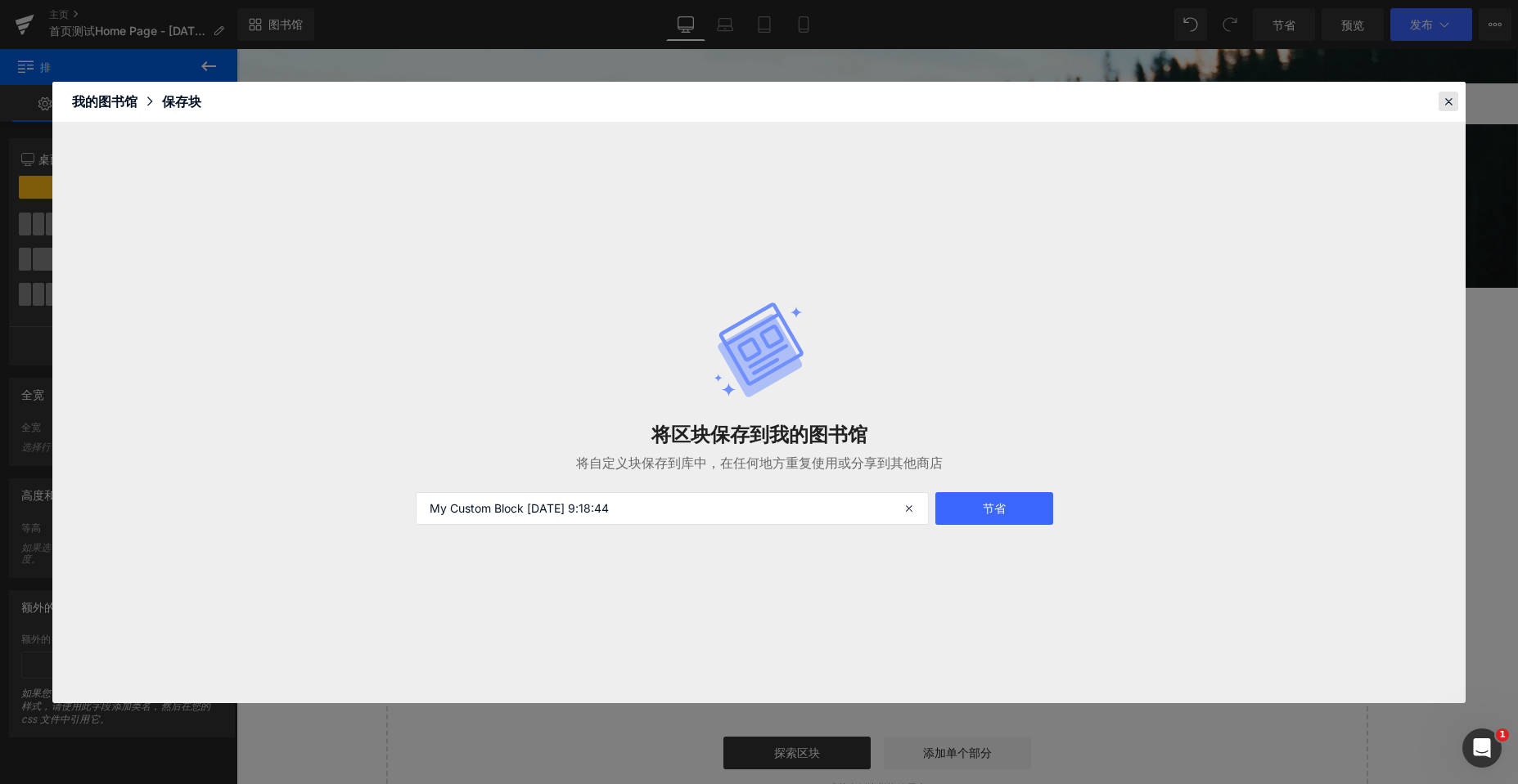
click at [1449, 101] on icon at bounding box center [1448, 101] width 15 height 15
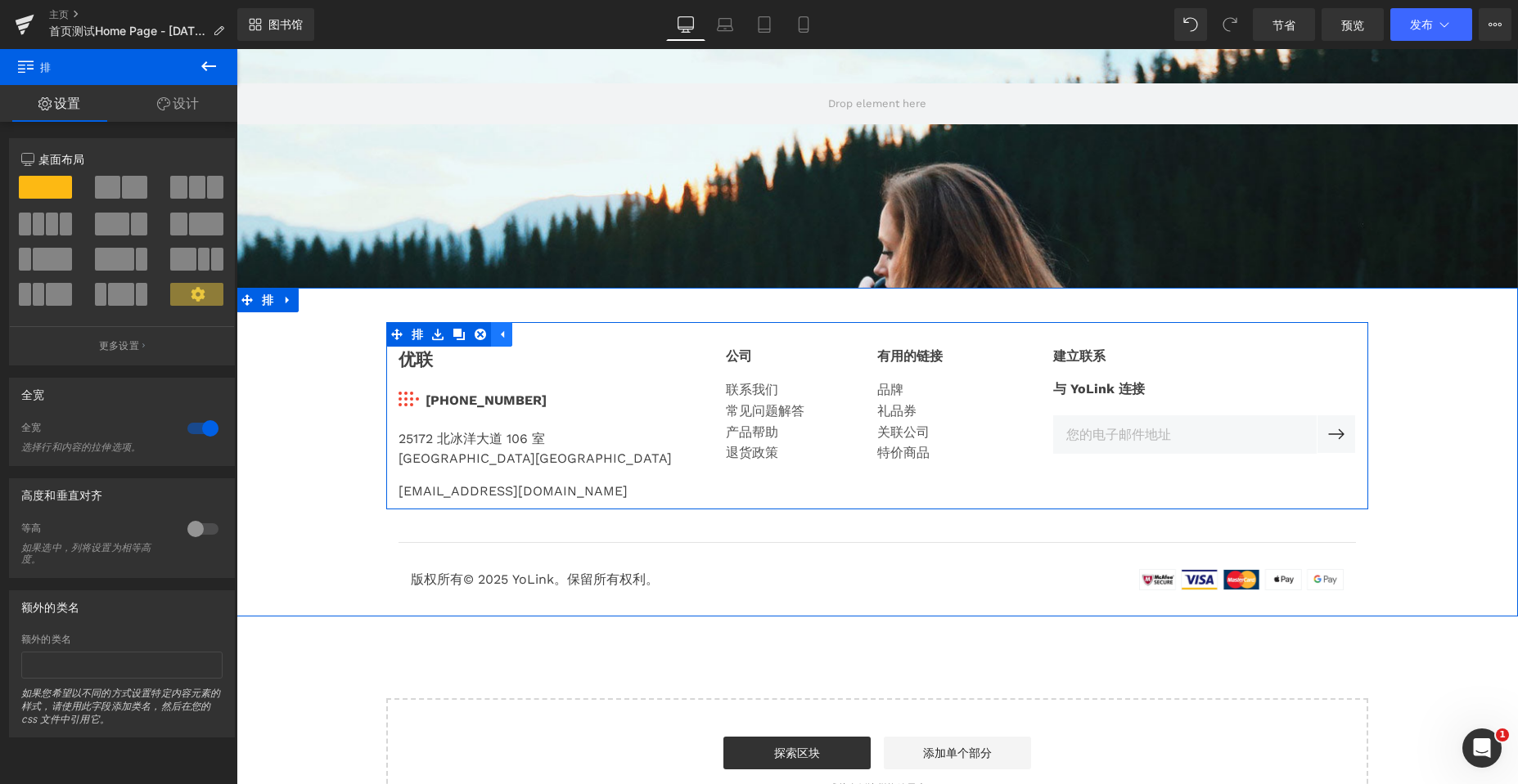
click at [498, 339] on icon at bounding box center [502, 334] width 12 height 12
click at [432, 330] on icon at bounding box center [437, 334] width 12 height 12
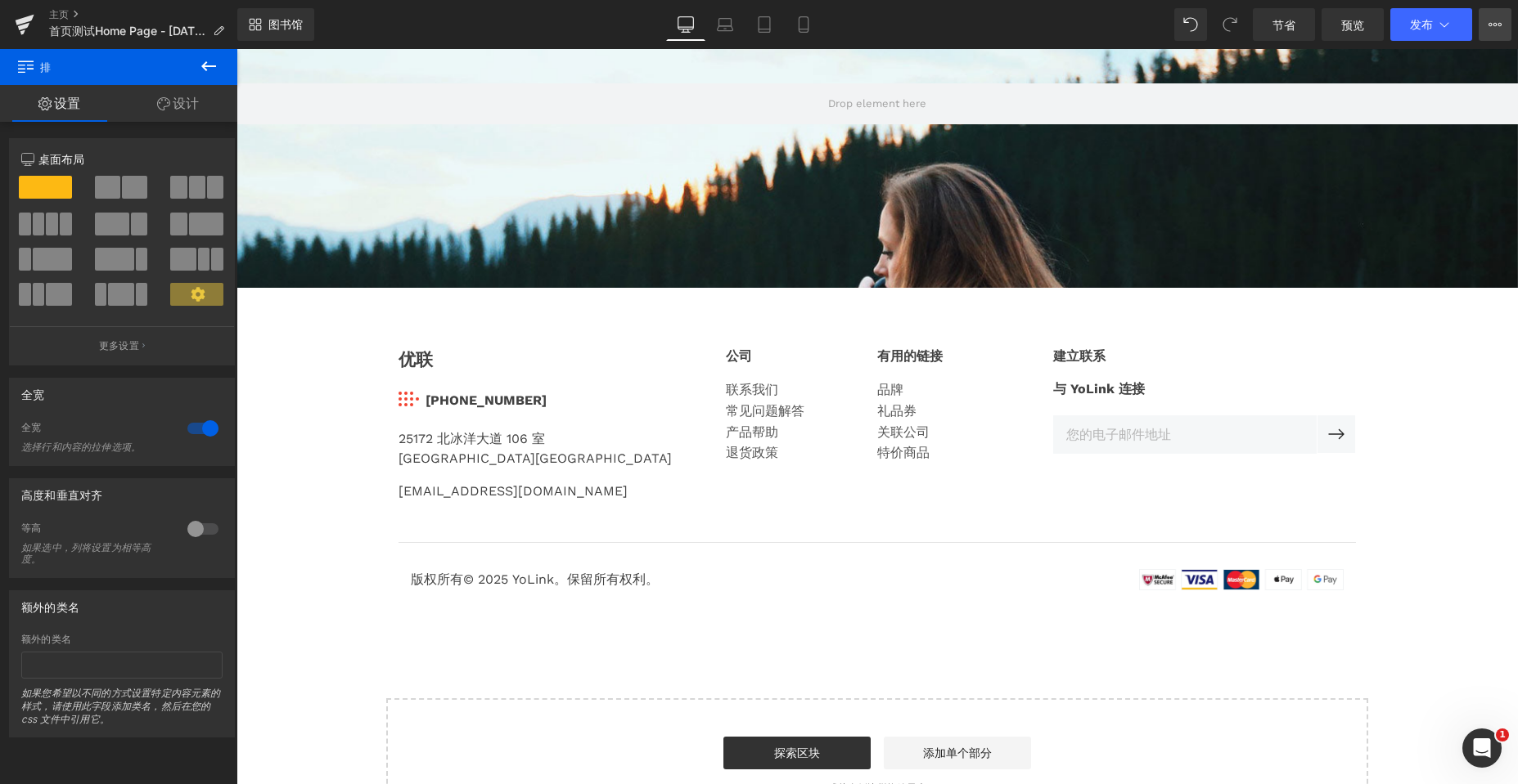
click at [1502, 33] on button "查看实时页面 使用当前模板查看 将模板保存到库 安排发布 优化 发布设置 快捷方式" at bounding box center [1495, 25] width 33 height 33
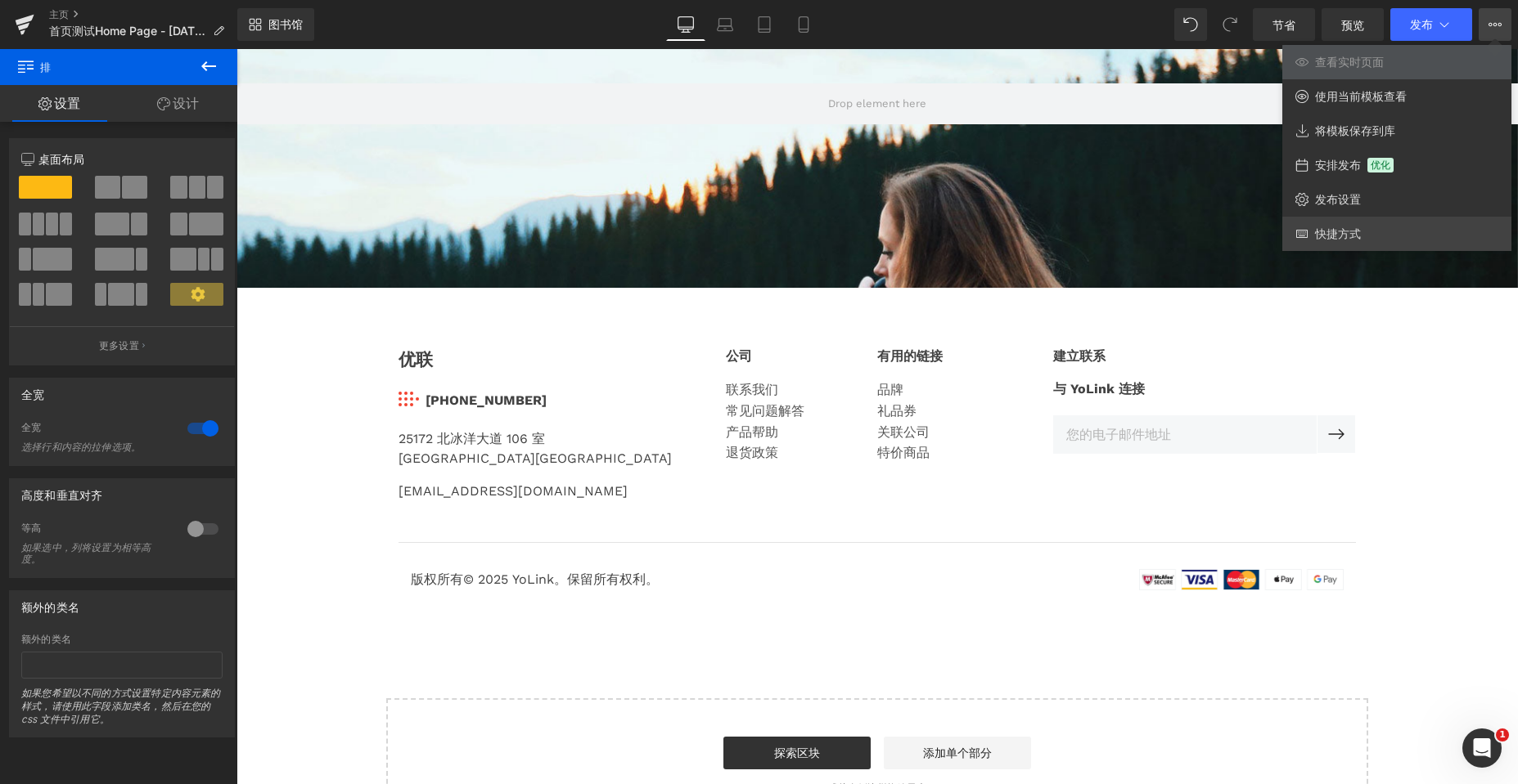
click at [1327, 230] on font "快捷方式" at bounding box center [1338, 233] width 46 height 14
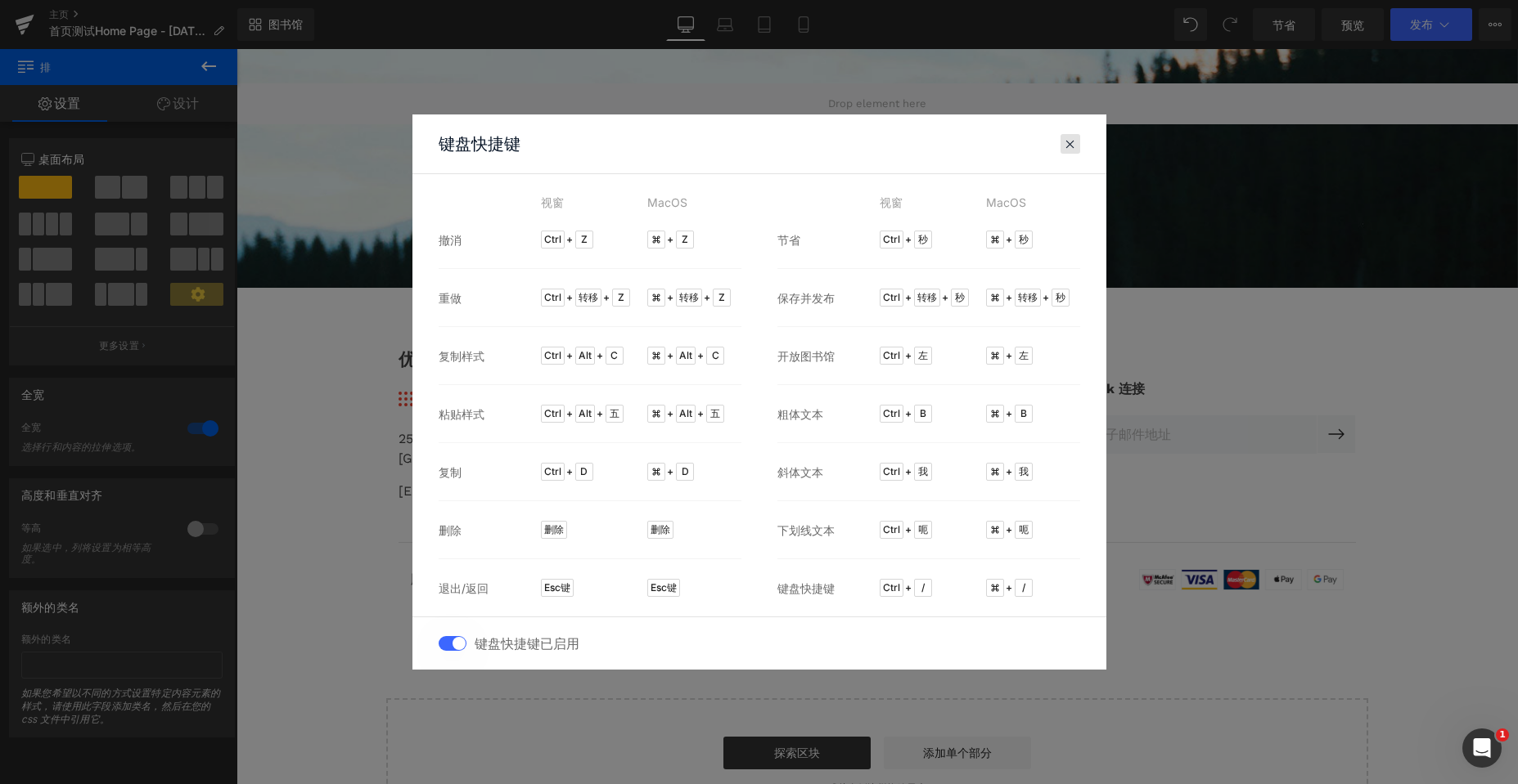
drag, startPoint x: 1067, startPoint y: 145, endPoint x: 664, endPoint y: 175, distance: 404.1
click at [1067, 145] on span at bounding box center [1070, 144] width 12 height 13
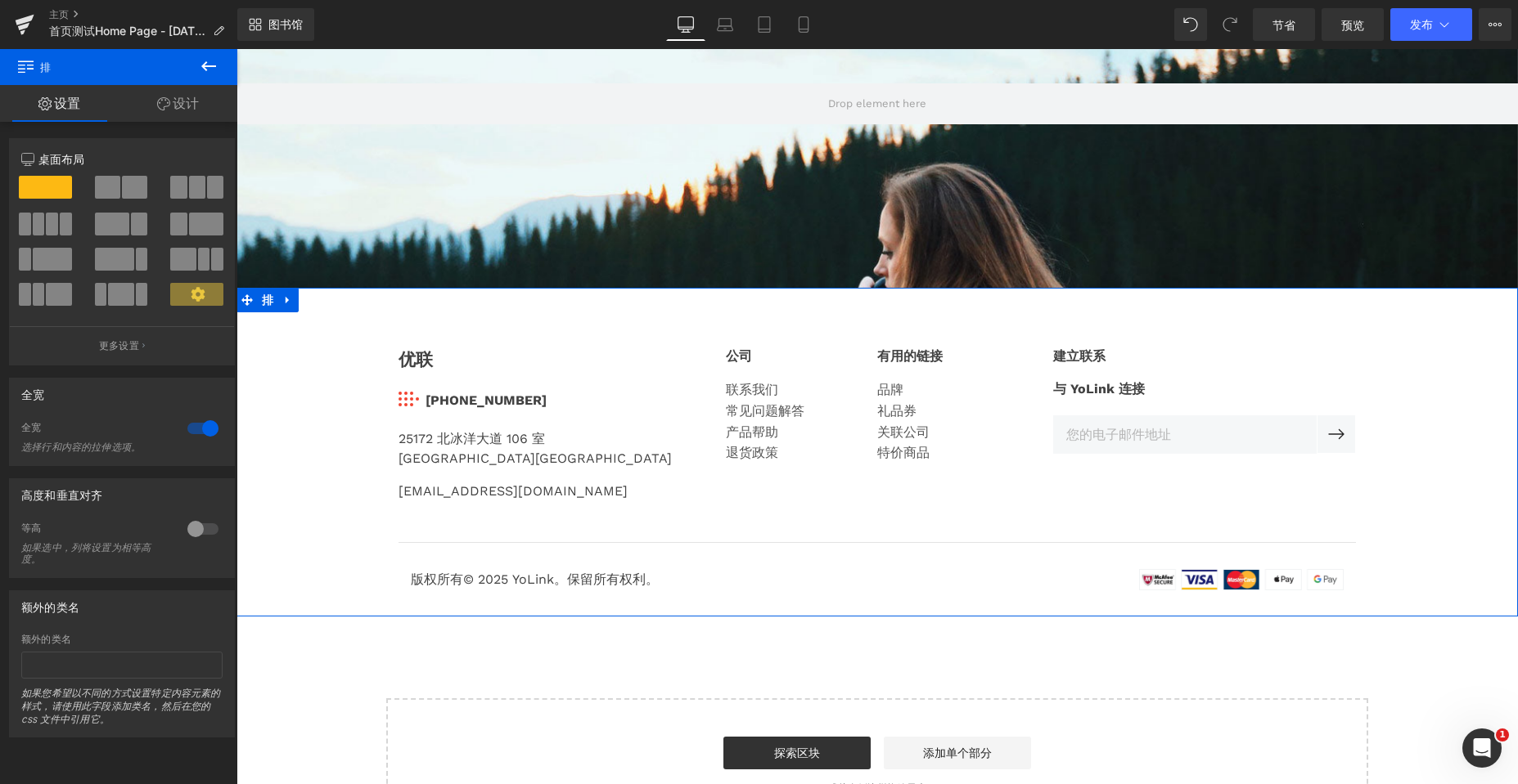
click at [179, 106] on font "设计" at bounding box center [186, 103] width 26 height 16
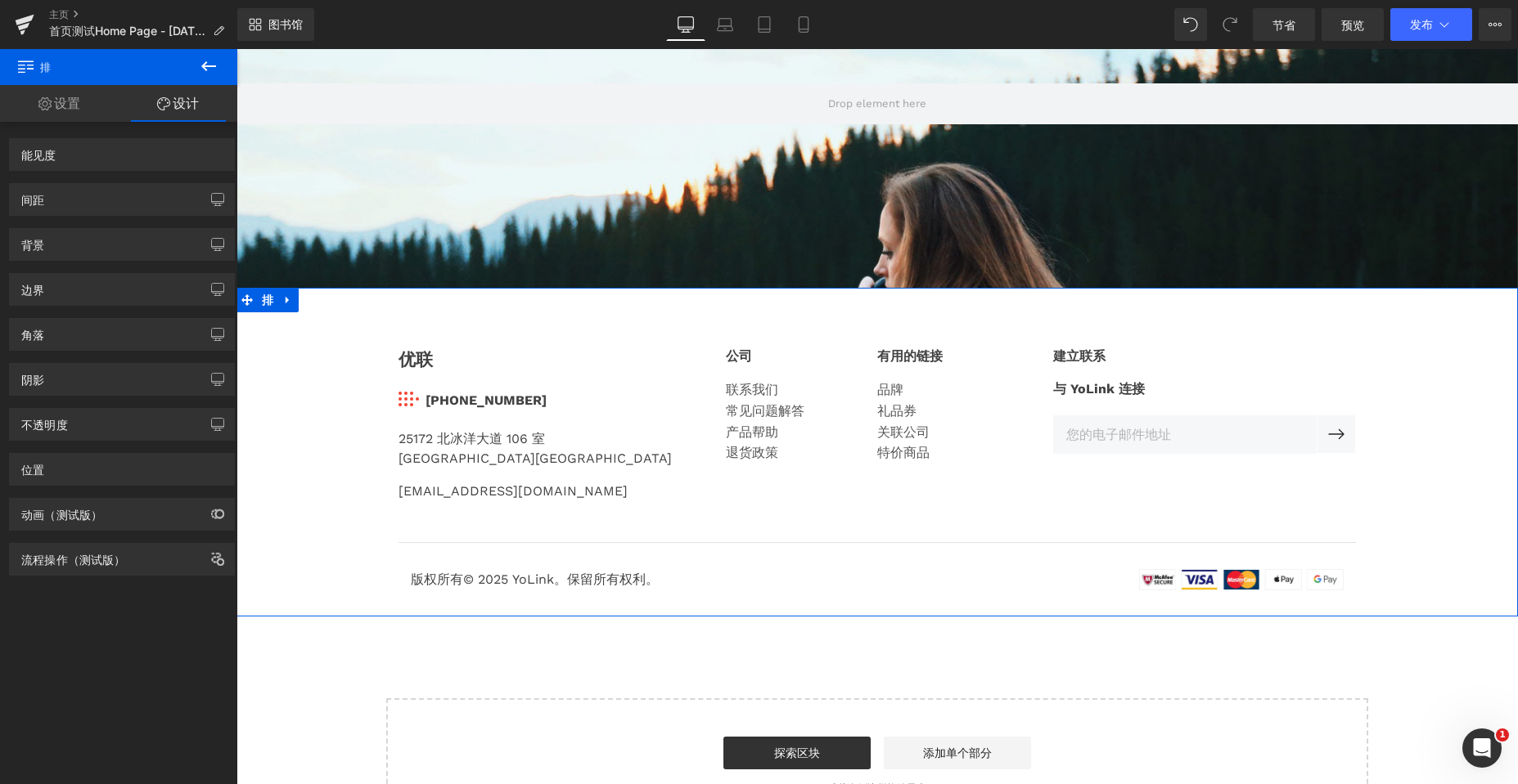
click at [289, 418] on div "优联 文本块 图像 831-292-4831 文本块 图标列表 25172 北冰洋大道 106 室 加利福尼亚州森林湖 92630 文本块 service@y…" at bounding box center [877, 460] width 1281 height 276
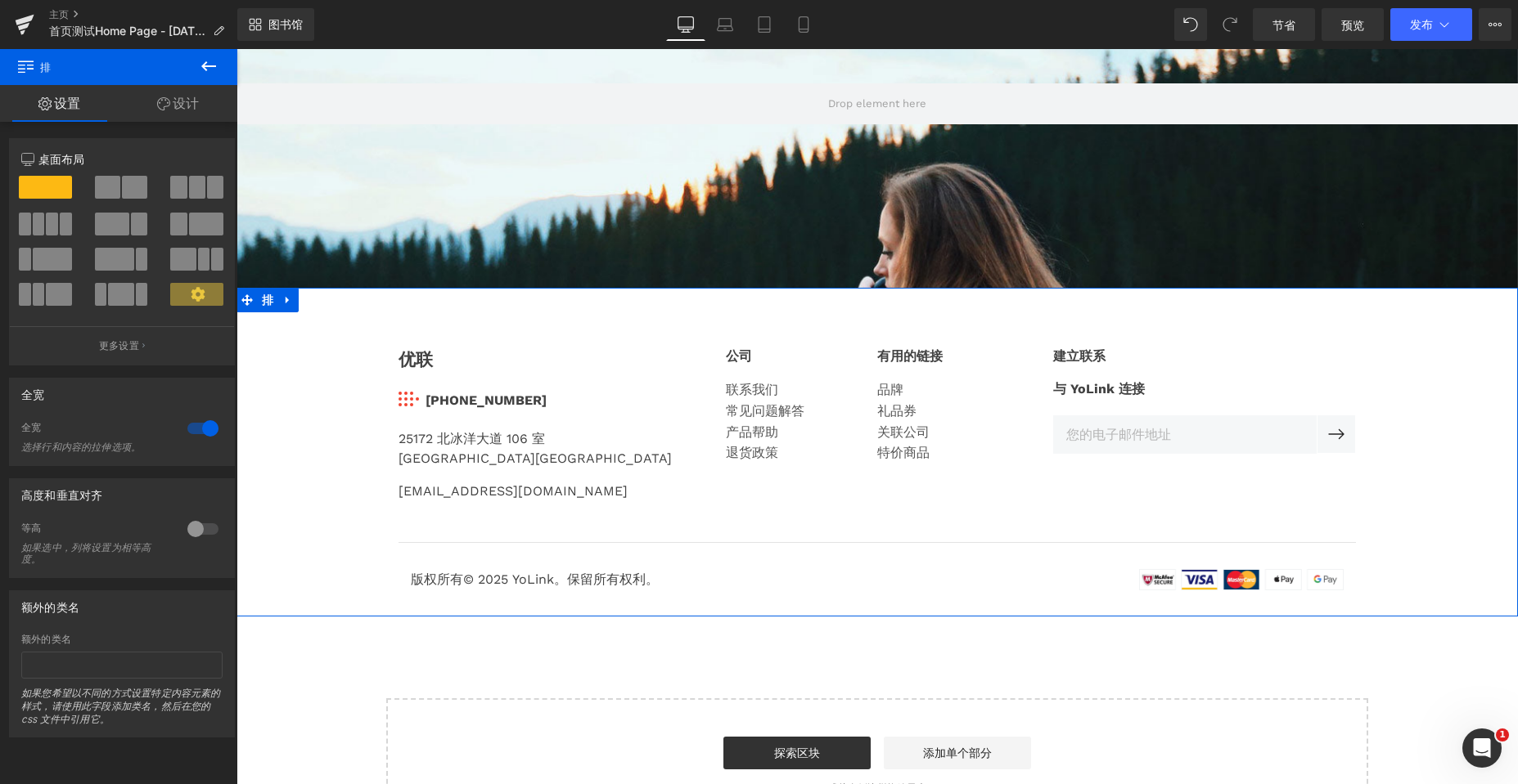
click at [177, 99] on font "设计" at bounding box center [186, 103] width 26 height 16
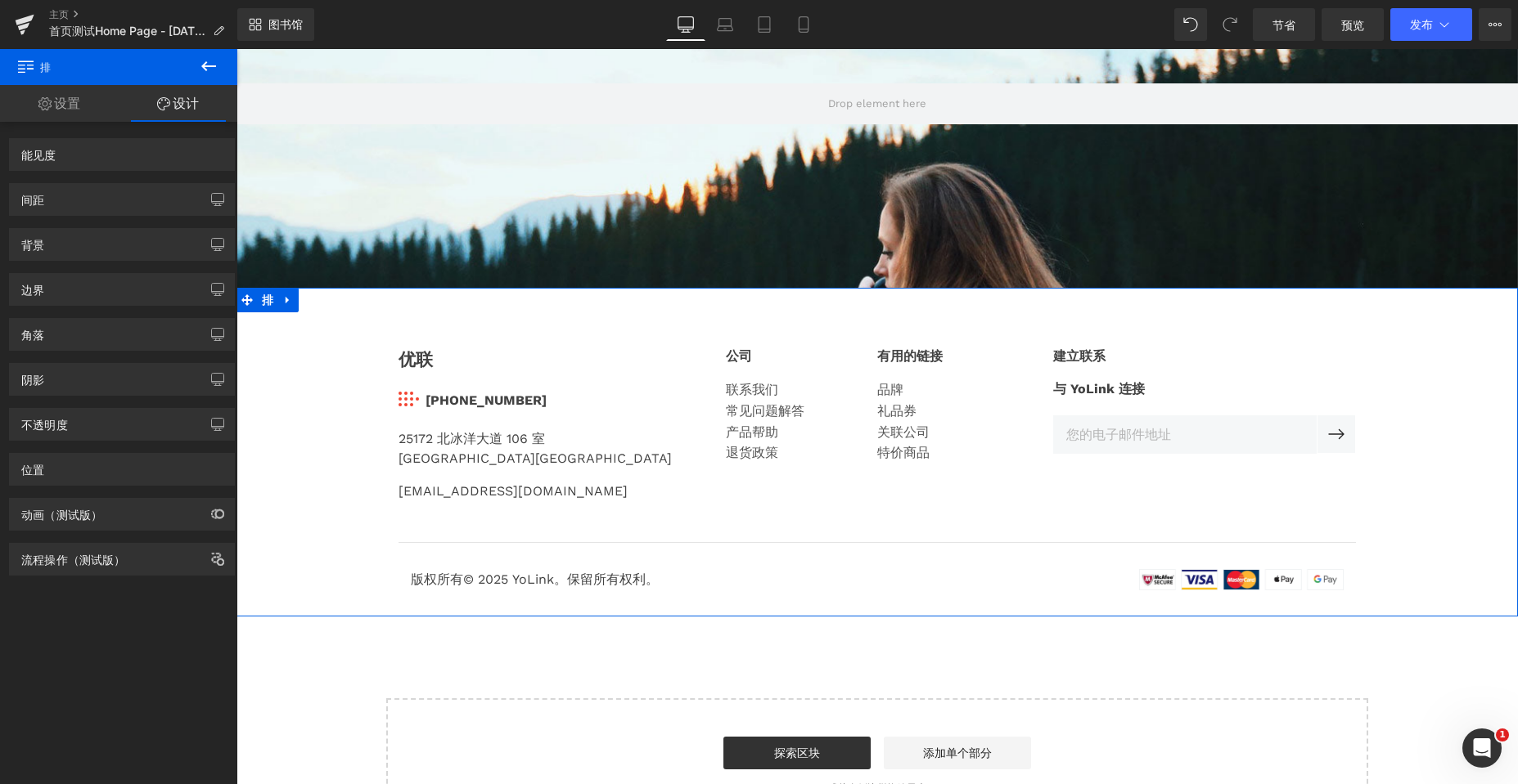
click at [62, 110] on font "设置" at bounding box center [67, 103] width 26 height 16
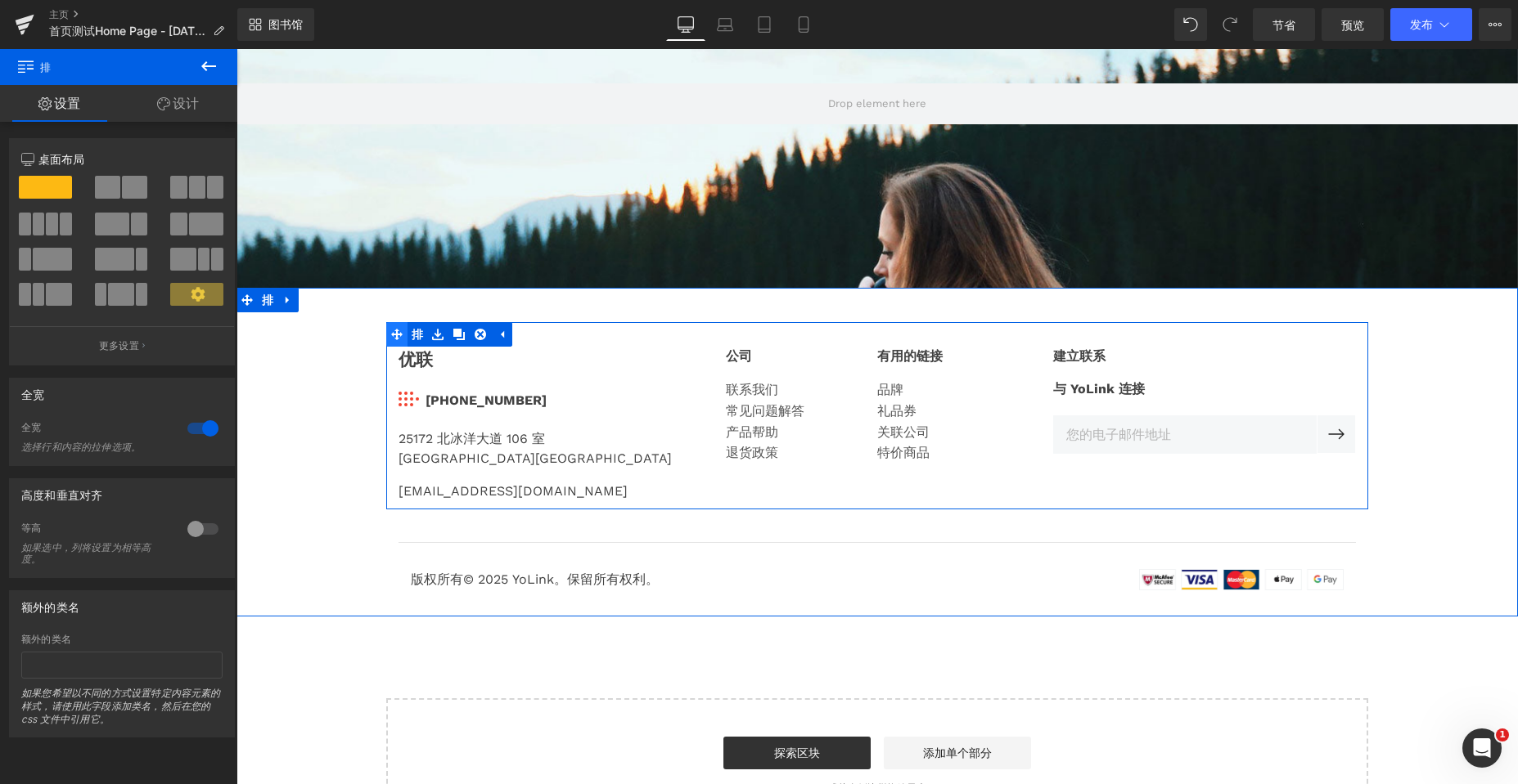
click at [394, 334] on icon at bounding box center [397, 334] width 12 height 12
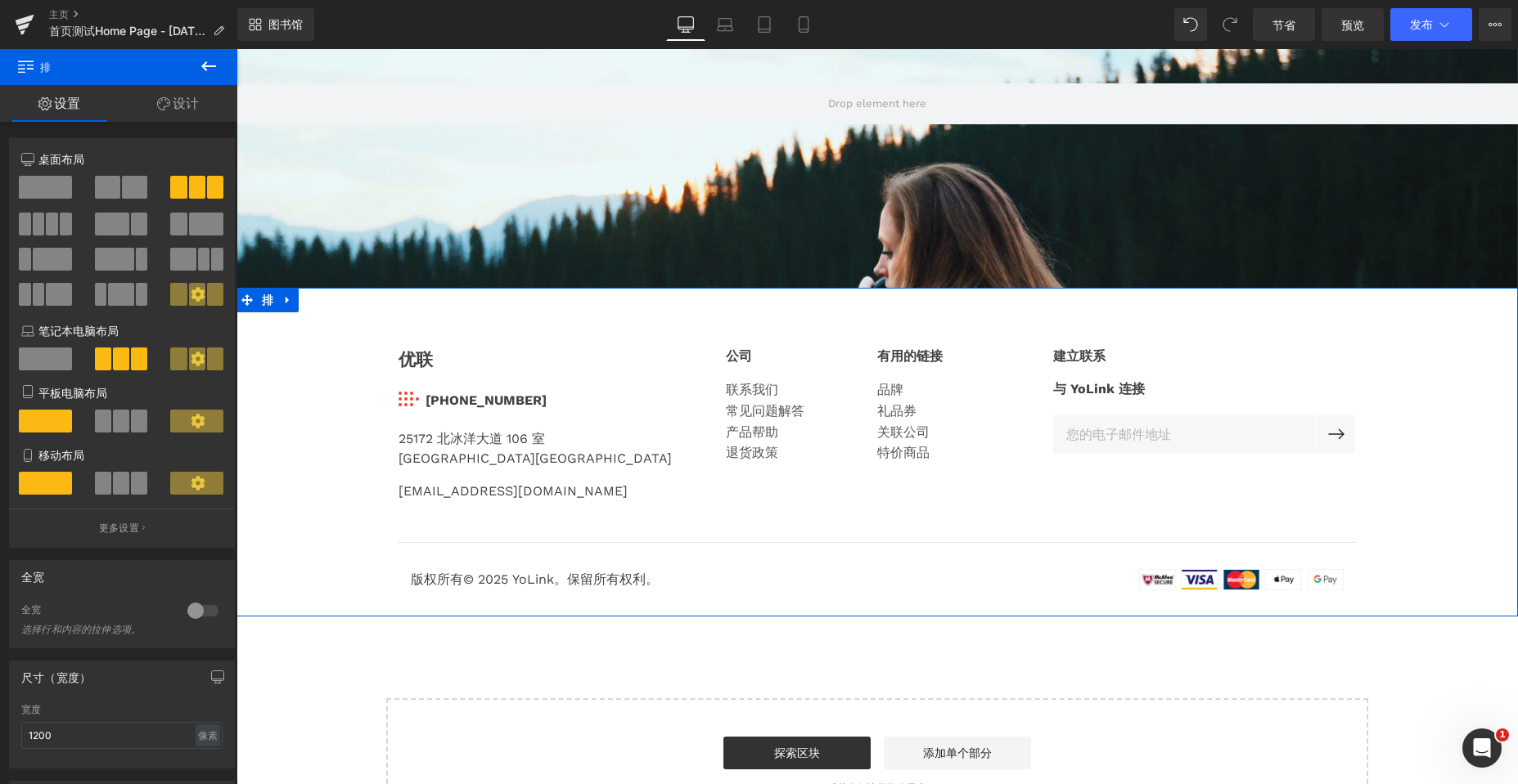
click at [315, 377] on div "优联 文本块 图像 831-292-4831 文本块 图标列表 25172 北冰洋大道 106 室 加利福尼亚州森林湖 92630 文本块 service@y…" at bounding box center [877, 460] width 1281 height 276
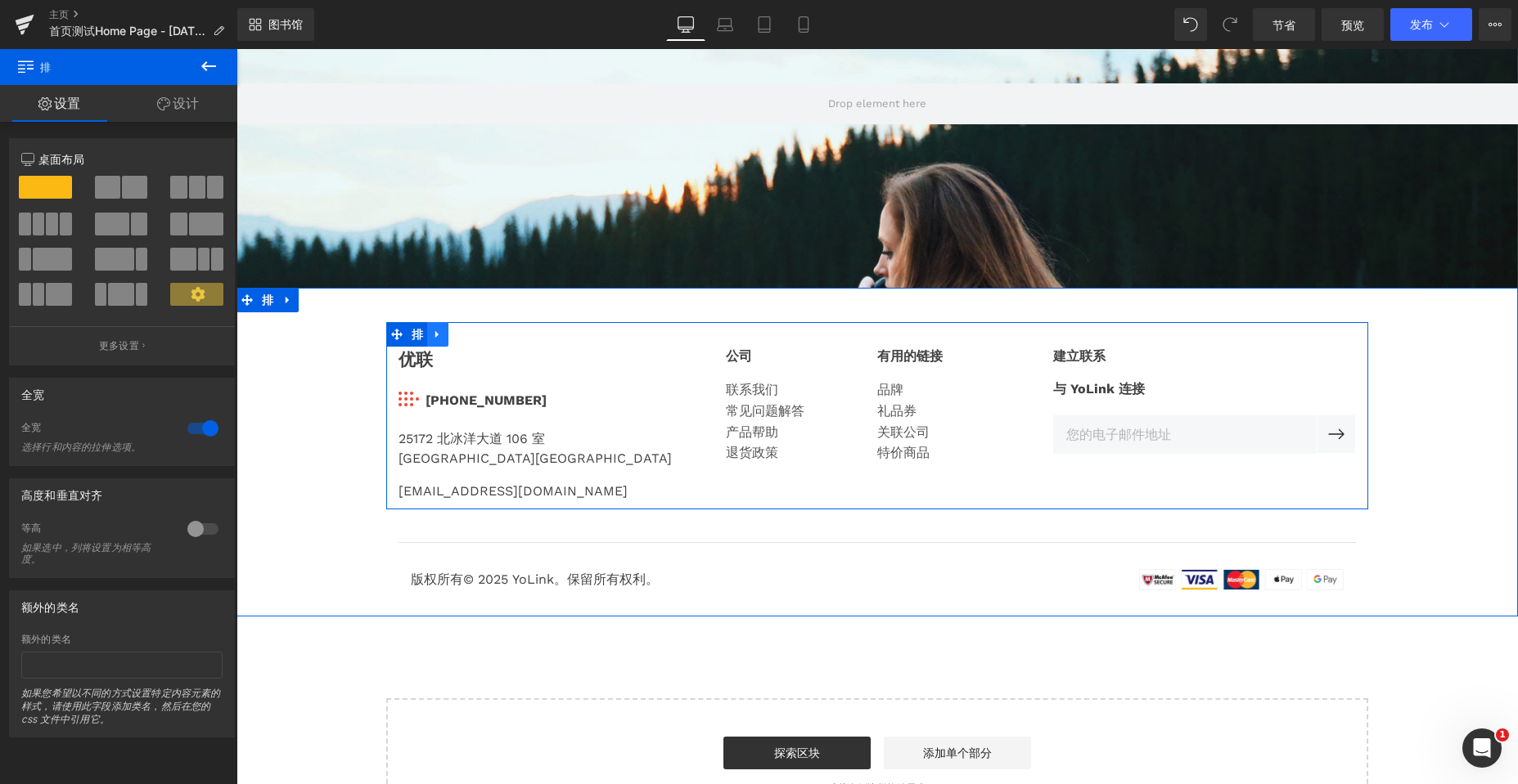
click at [434, 336] on icon at bounding box center [437, 334] width 12 height 12
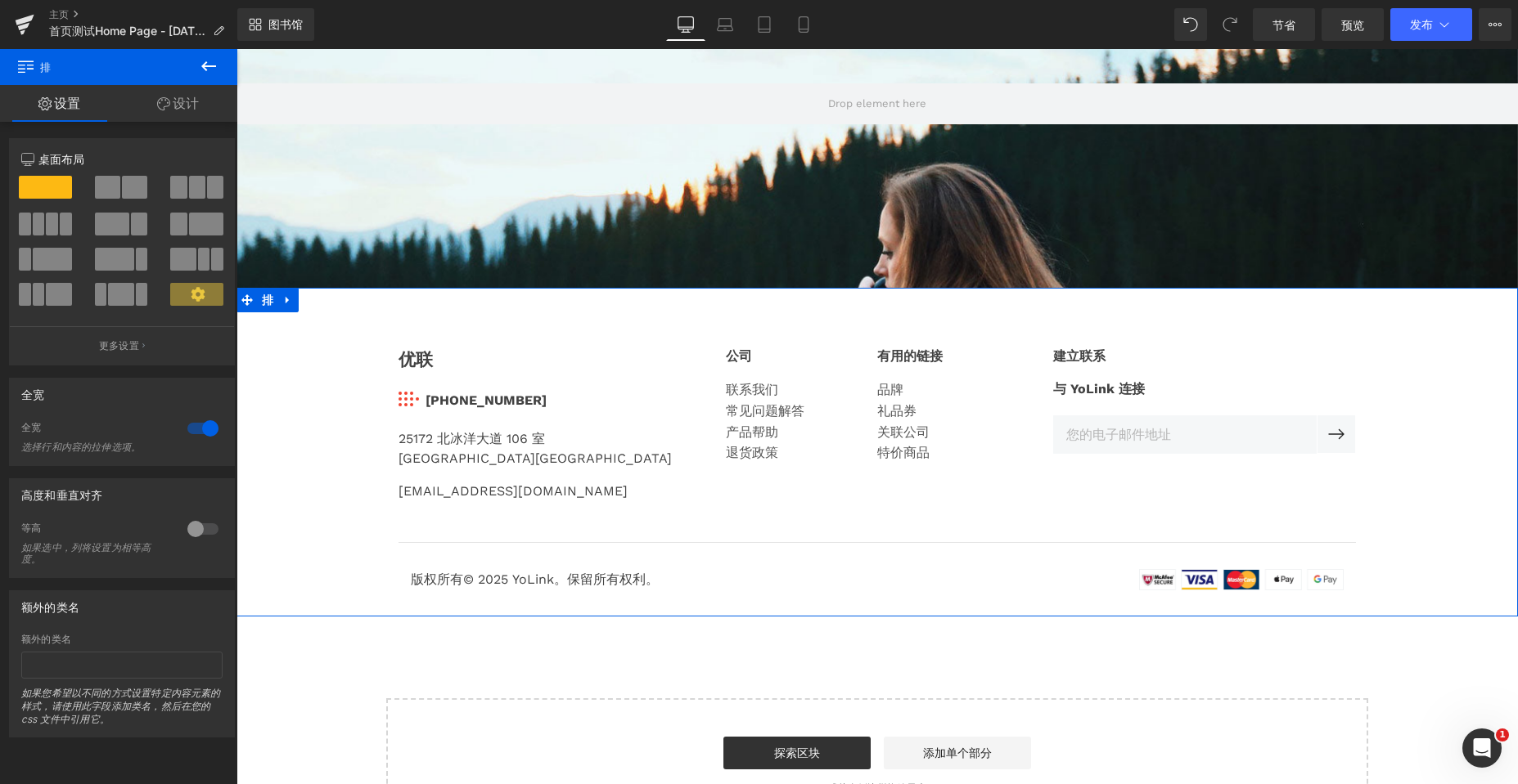
click at [177, 106] on font "设计" at bounding box center [186, 103] width 26 height 16
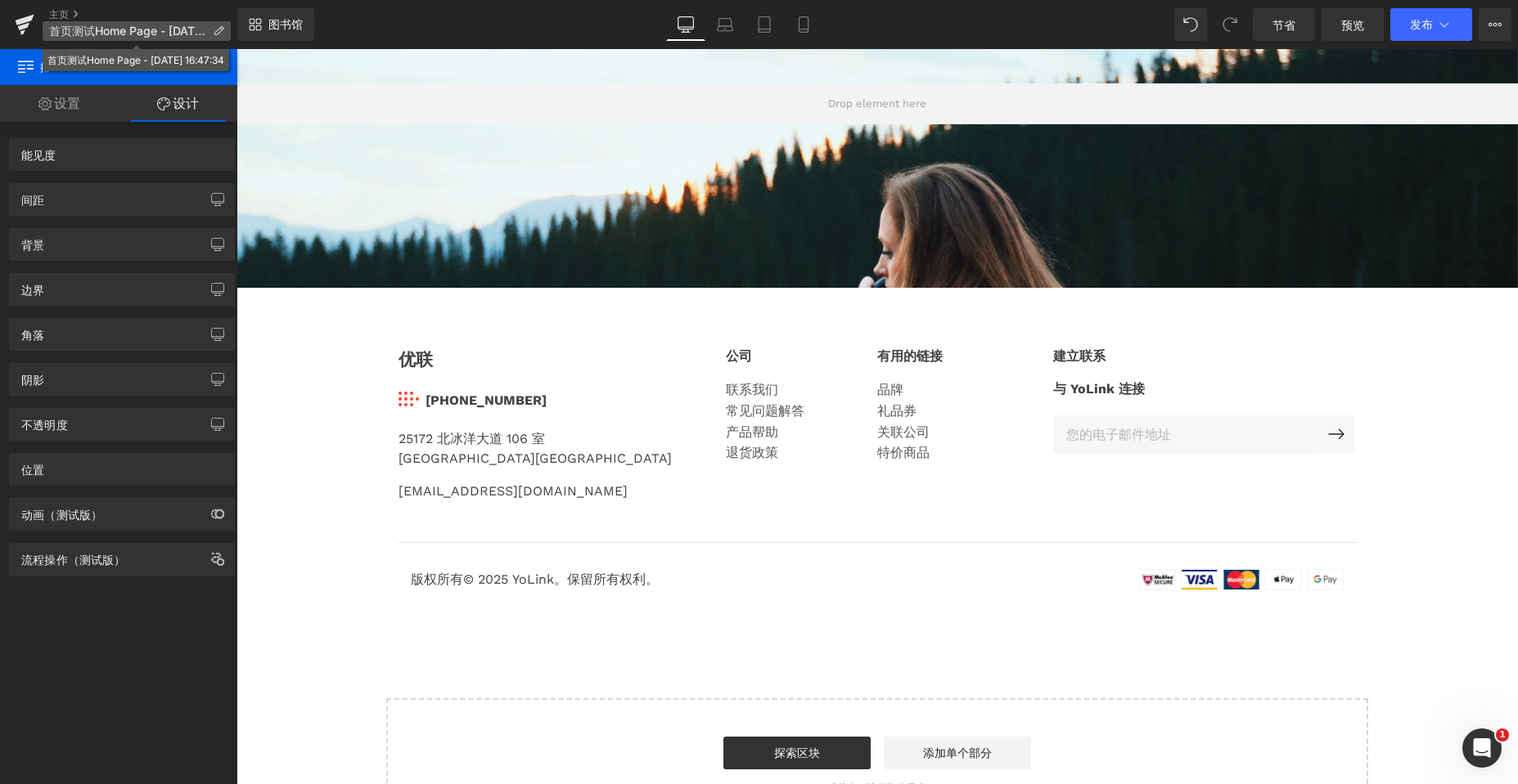
click at [220, 28] on icon at bounding box center [219, 31] width 12 height 12
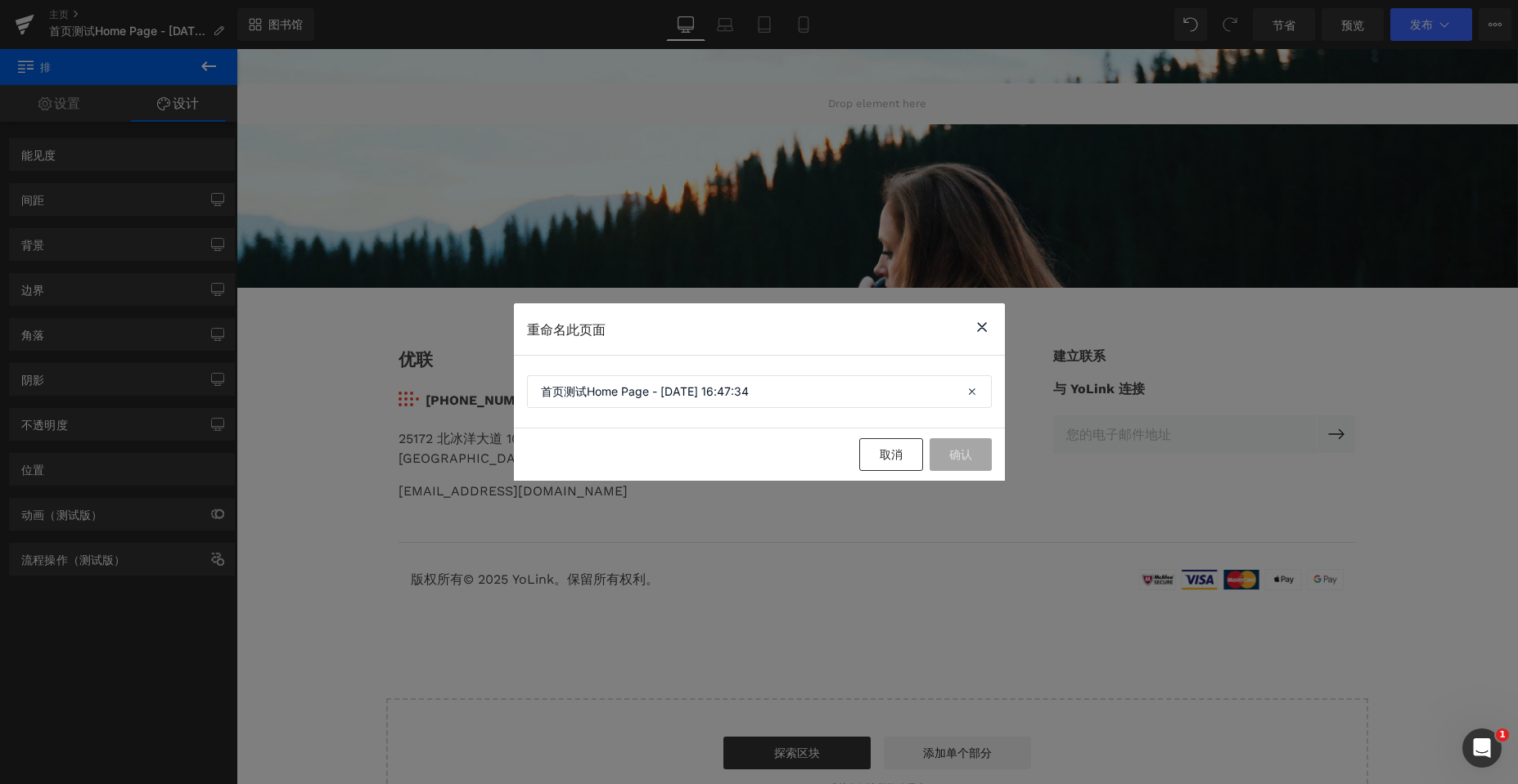
click at [978, 327] on icon at bounding box center [982, 327] width 20 height 21
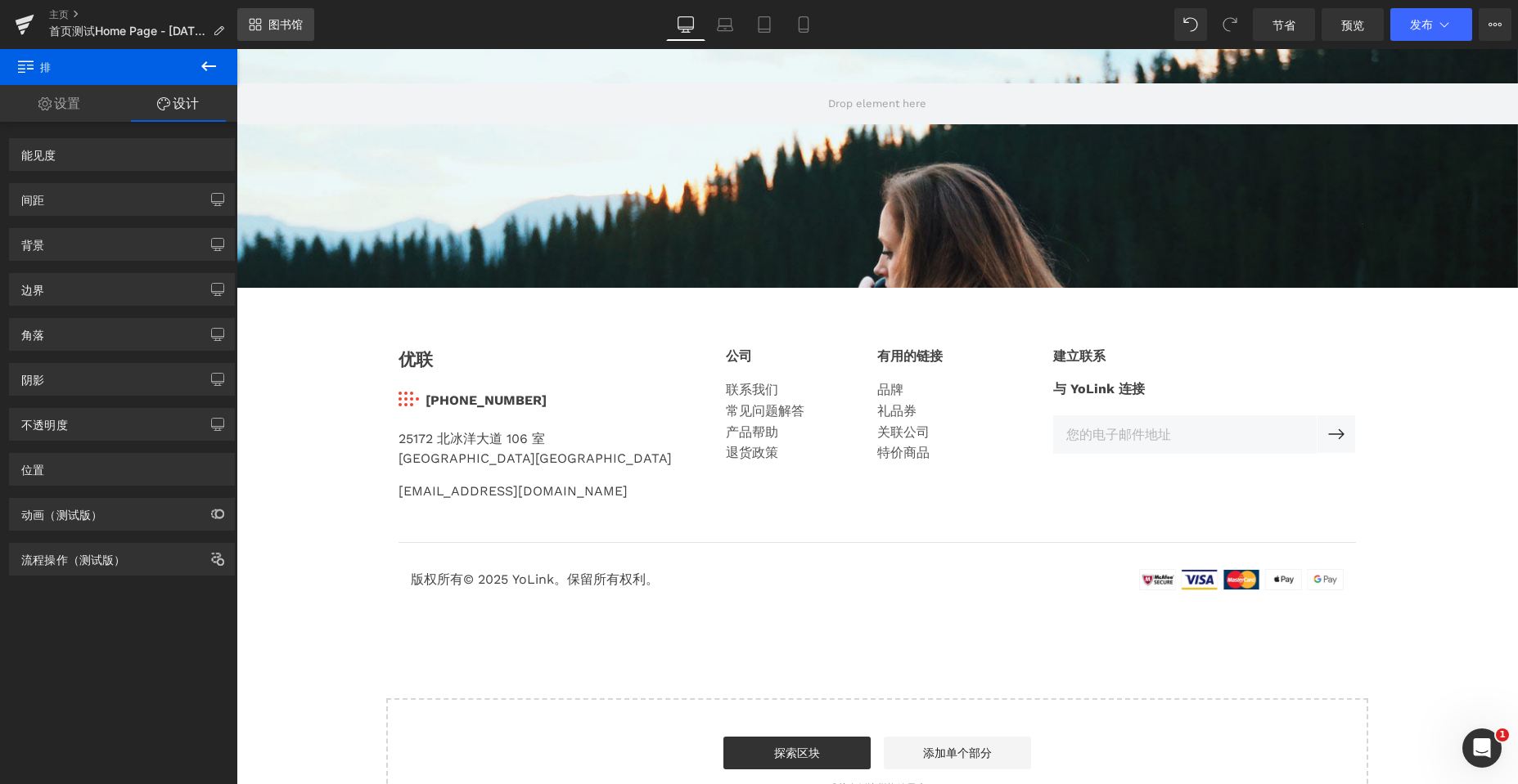
click at [257, 21] on icon at bounding box center [255, 25] width 13 height 13
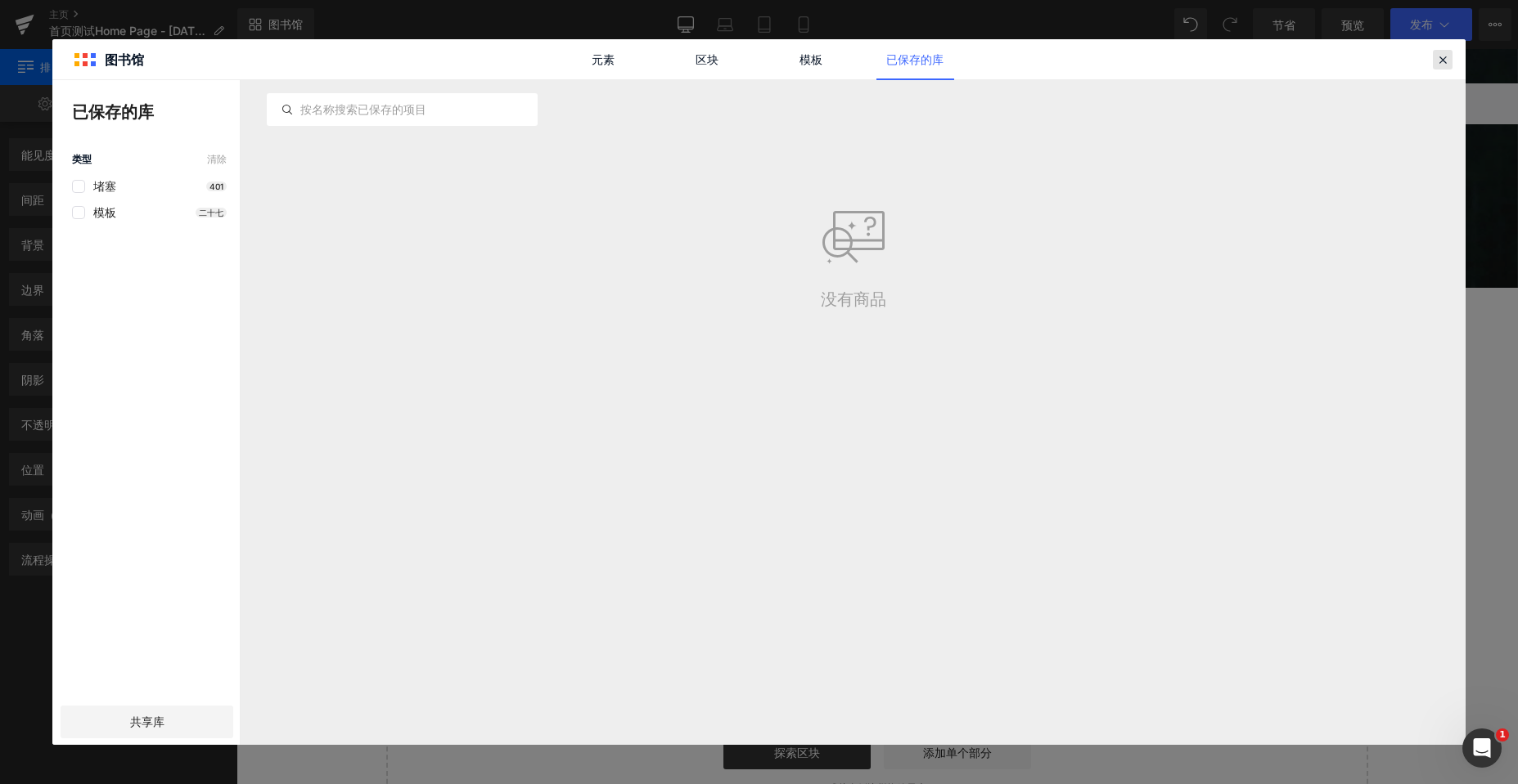
click at [1442, 61] on icon at bounding box center [1442, 60] width 15 height 15
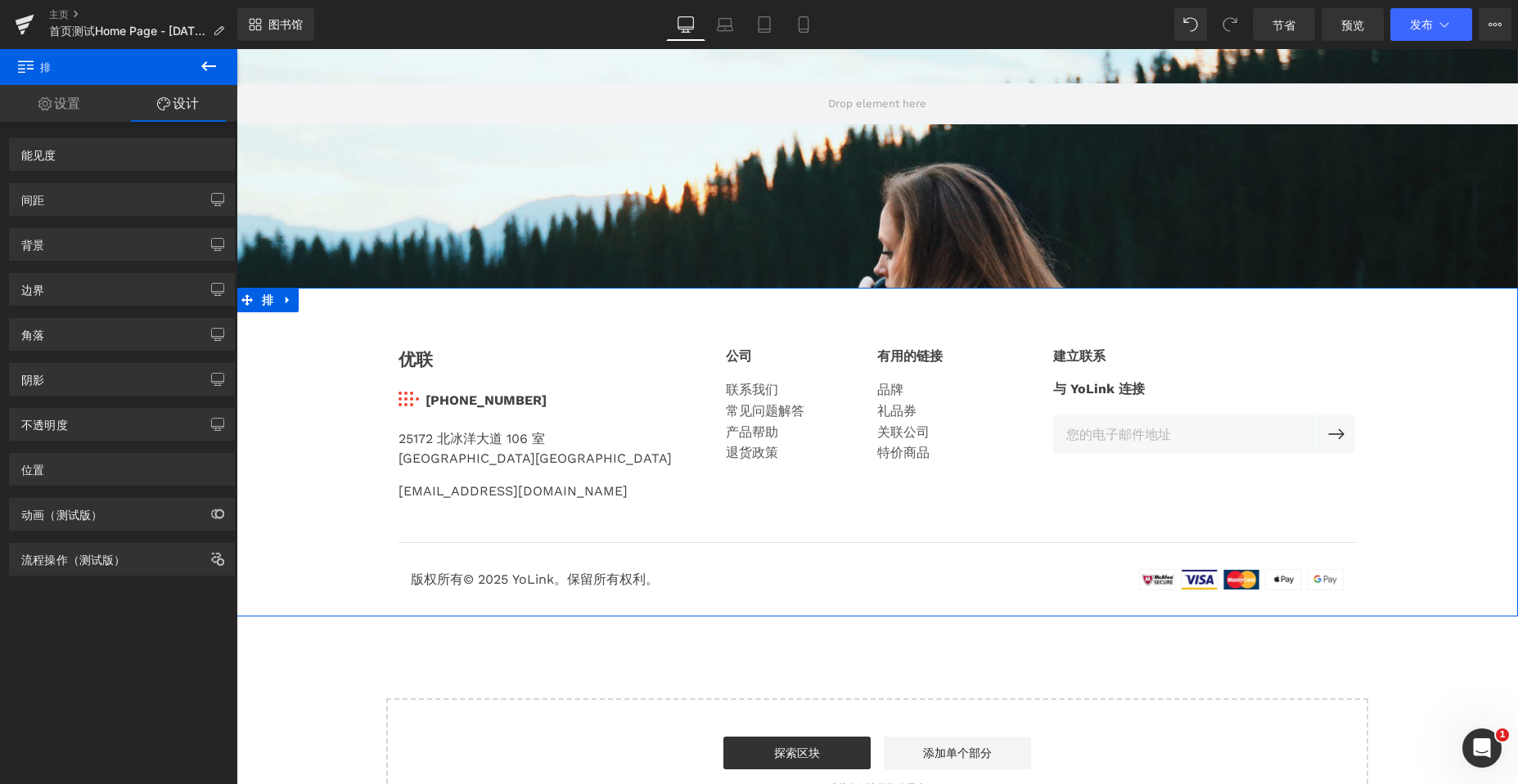
click at [308, 361] on div "优联 文本块 图像 831-292-4831 文本块 图标列表 25172 北冰洋大道 106 室 加利福尼亚州森林湖 92630 文本块 service@y…" at bounding box center [877, 460] width 1281 height 276
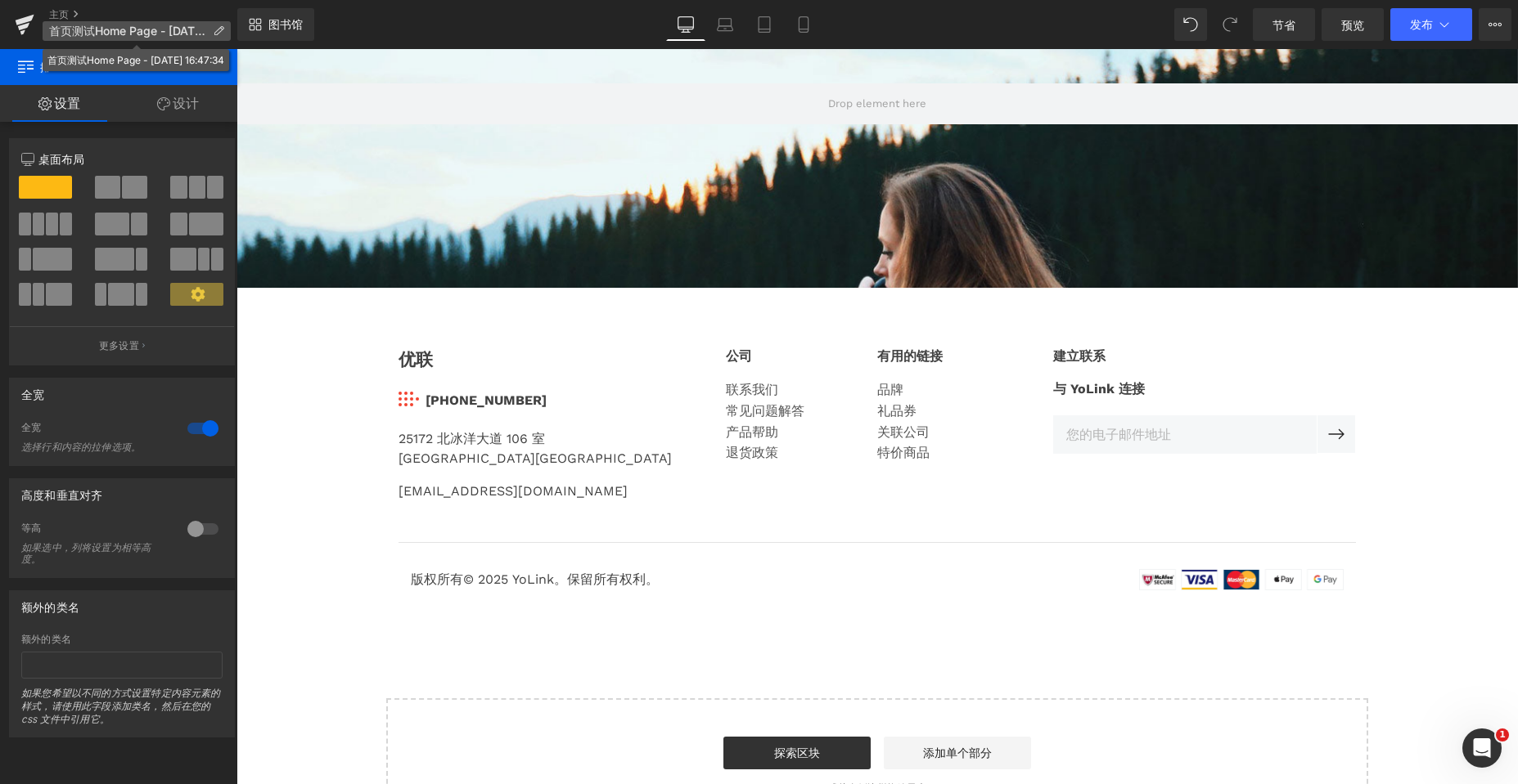
click at [69, 28] on font "首页测试Home Page - [DATE] 16:47:34" at bounding box center [153, 30] width 207 height 14
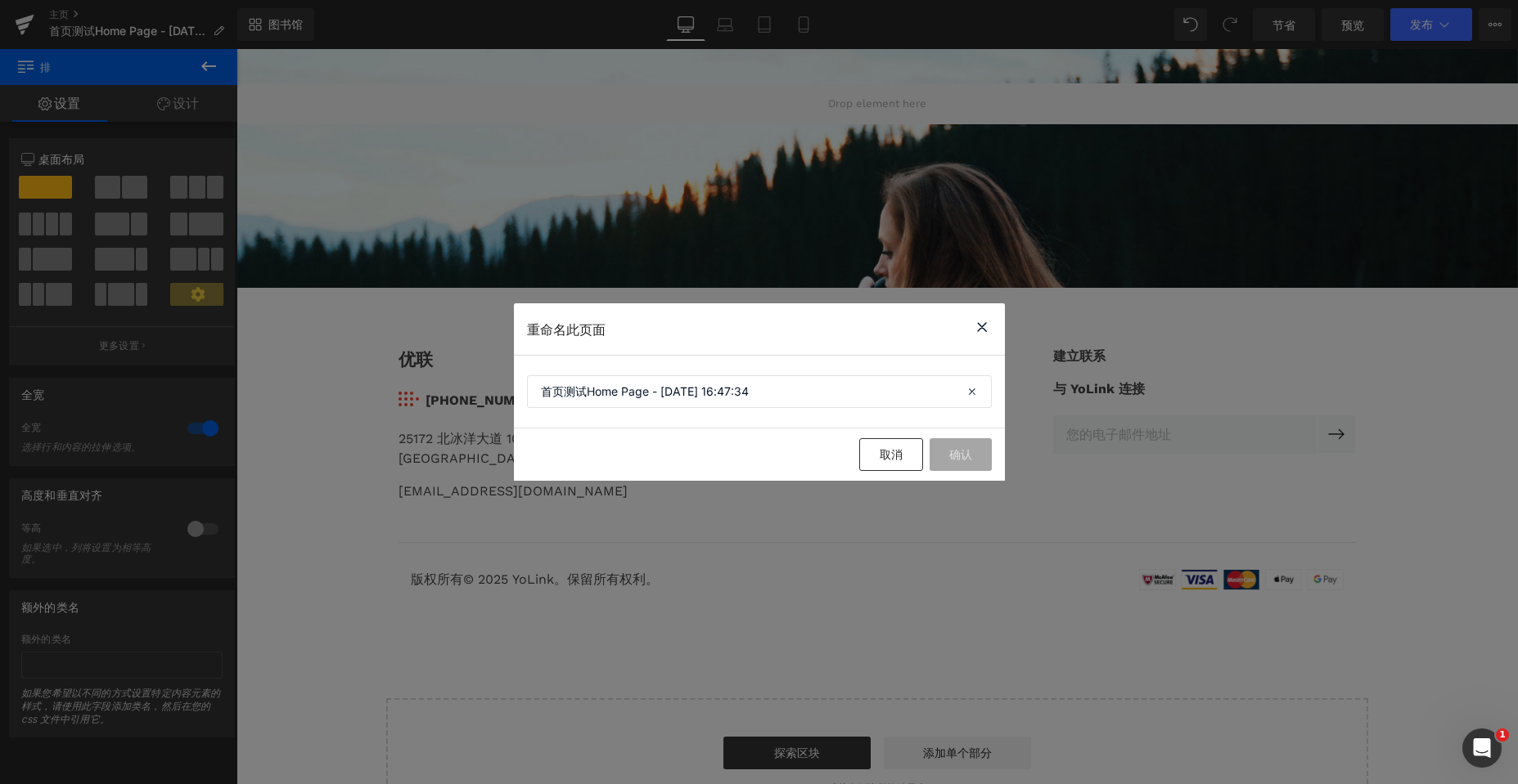
click at [991, 325] on icon at bounding box center [982, 327] width 20 height 21
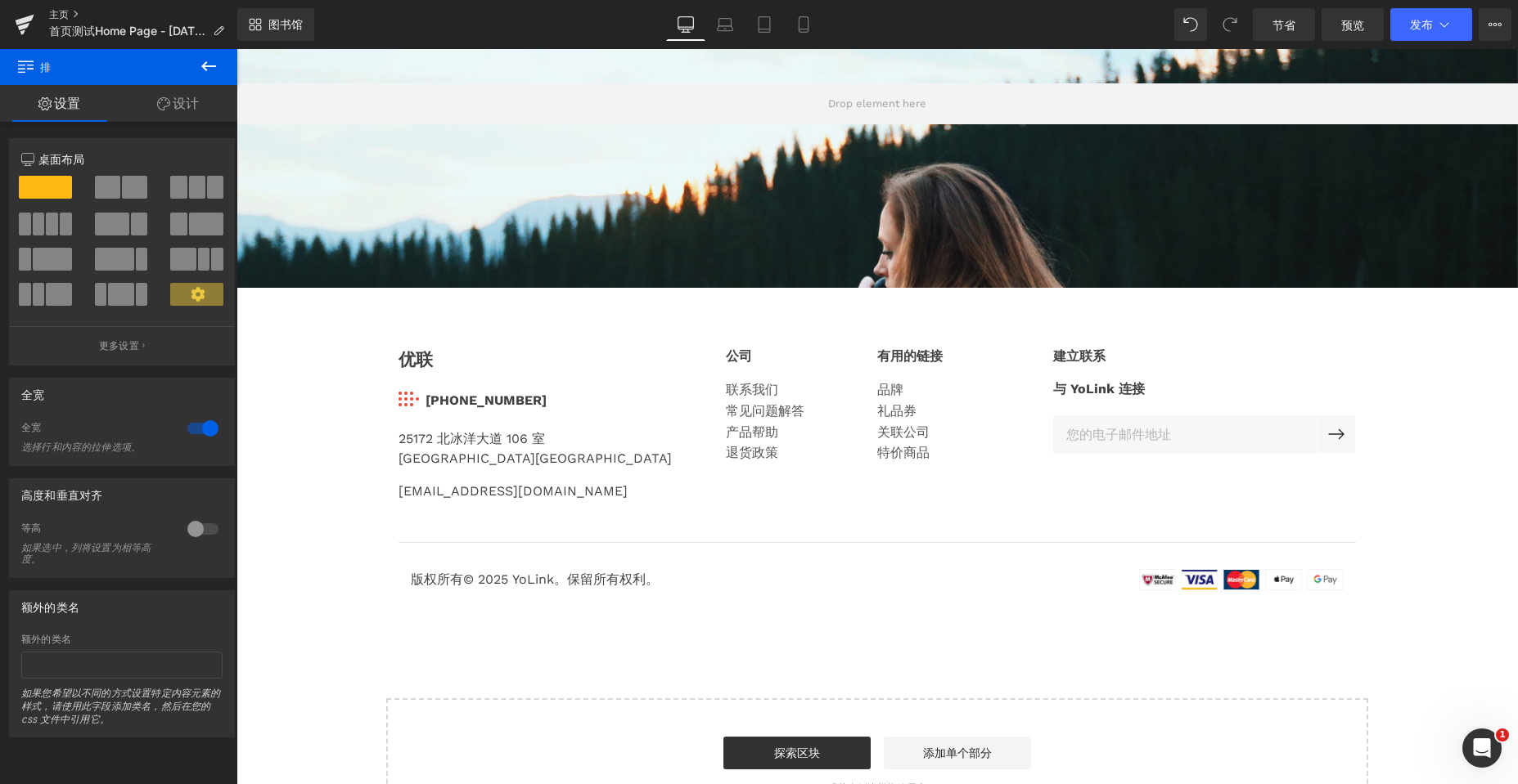
click at [53, 12] on font "主页" at bounding box center [59, 14] width 20 height 12
